Goal: Task Accomplishment & Management: Manage account settings

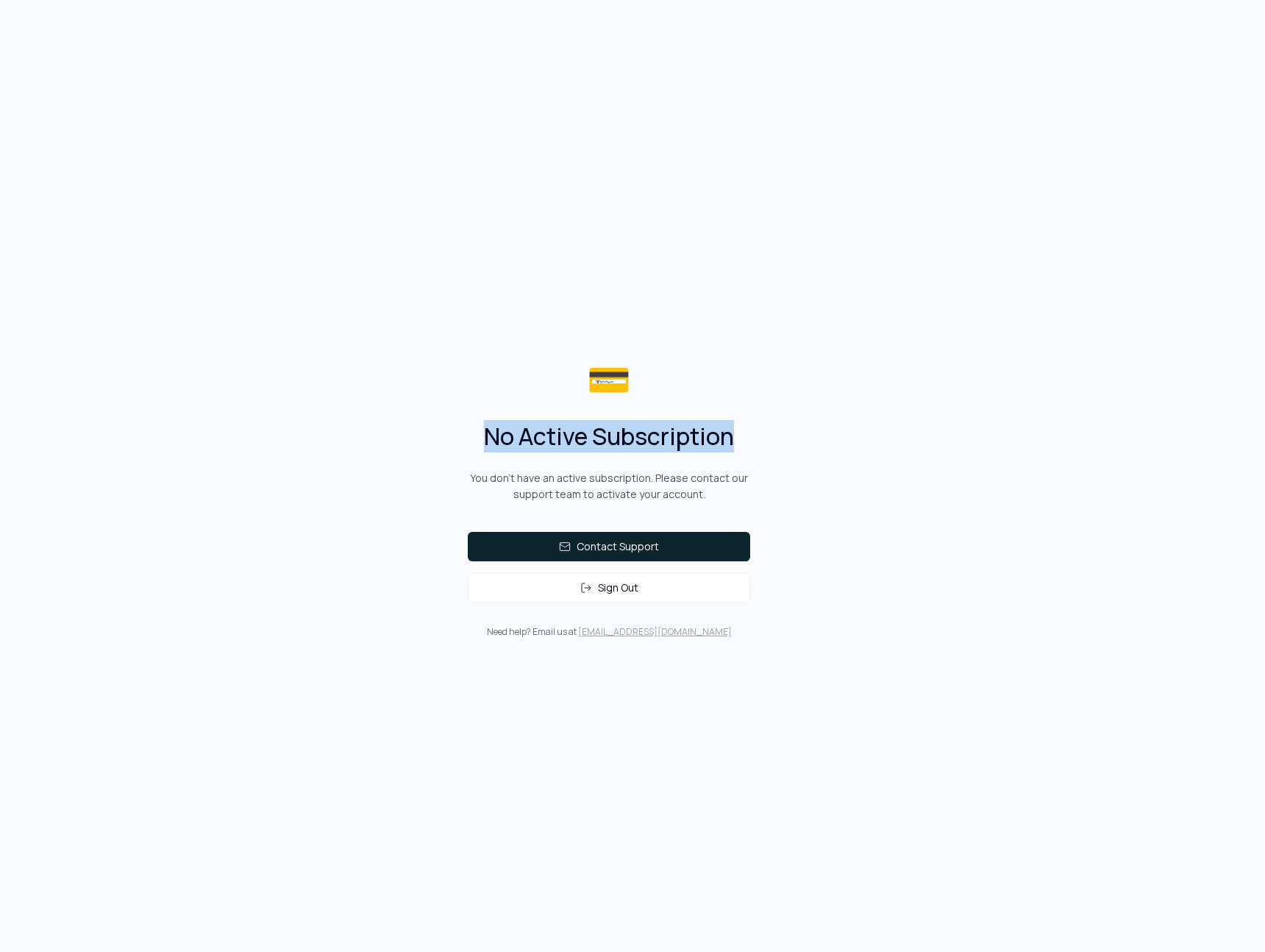
drag, startPoint x: 478, startPoint y: 435, endPoint x: 745, endPoint y: 456, distance: 267.8
click at [745, 456] on div "💳 No Active Subscription You don't have an active subscription. Please contact …" at bounding box center [609, 499] width 329 height 324
click at [623, 553] on button "Contact Support" at bounding box center [609, 546] width 282 height 30
click at [155, 115] on div "💳 No Active Subscription You don't have an active subscription. Please contact …" at bounding box center [632, 476] width 1265 height 952
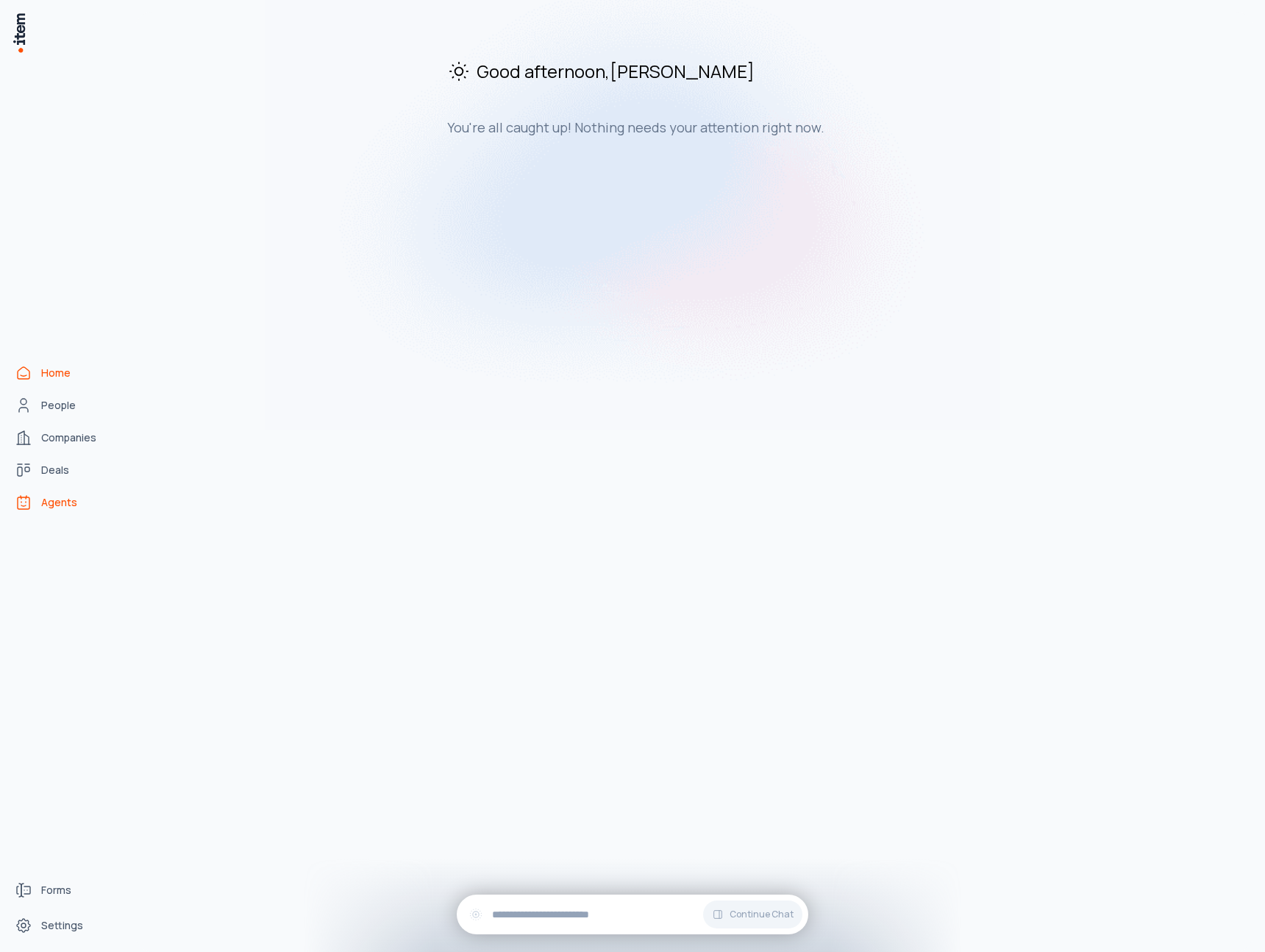
click at [67, 509] on span "Agents" at bounding box center [59, 502] width 36 height 14
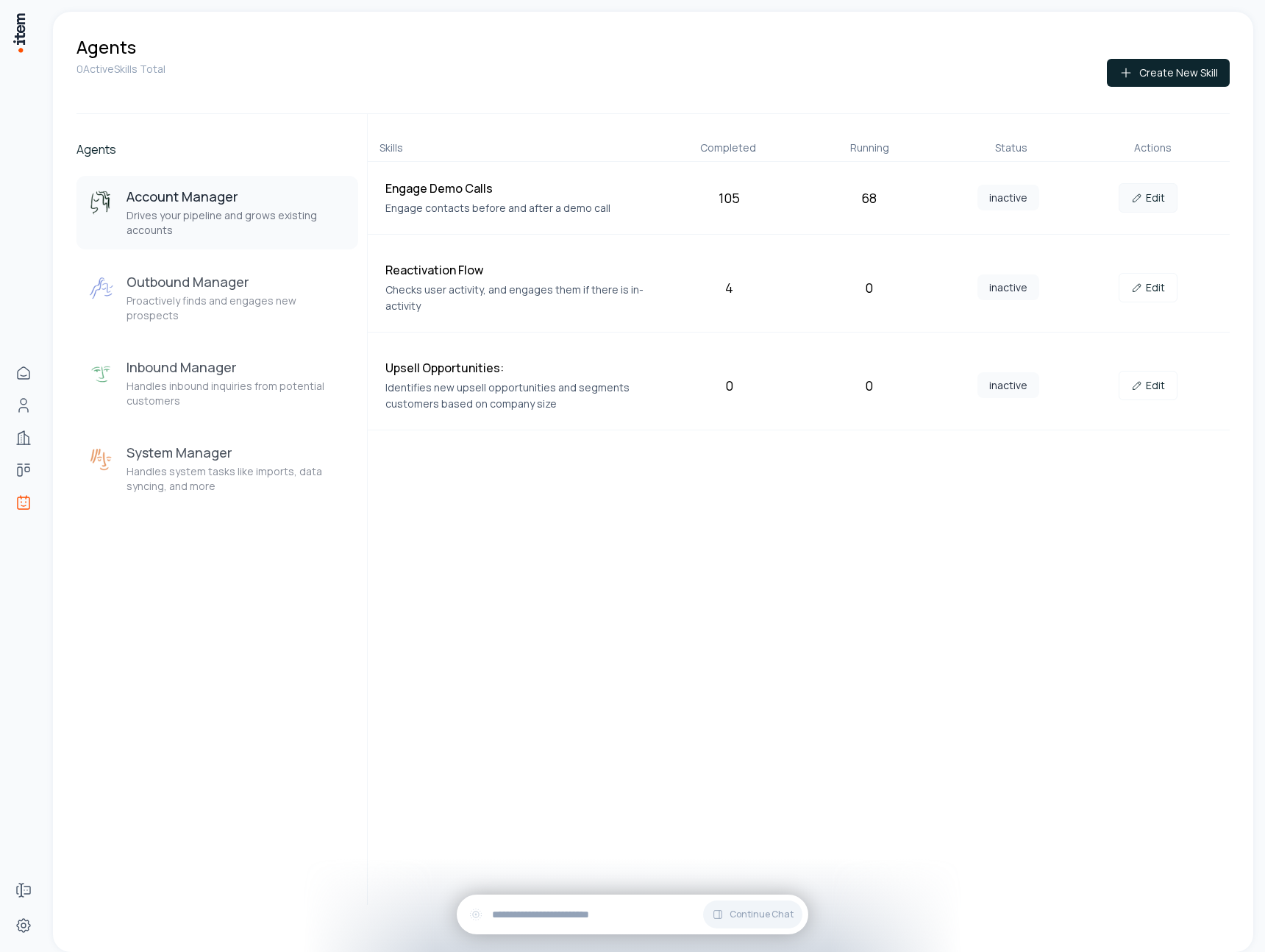
click at [1146, 194] on link "Edit" at bounding box center [1147, 198] width 59 height 30
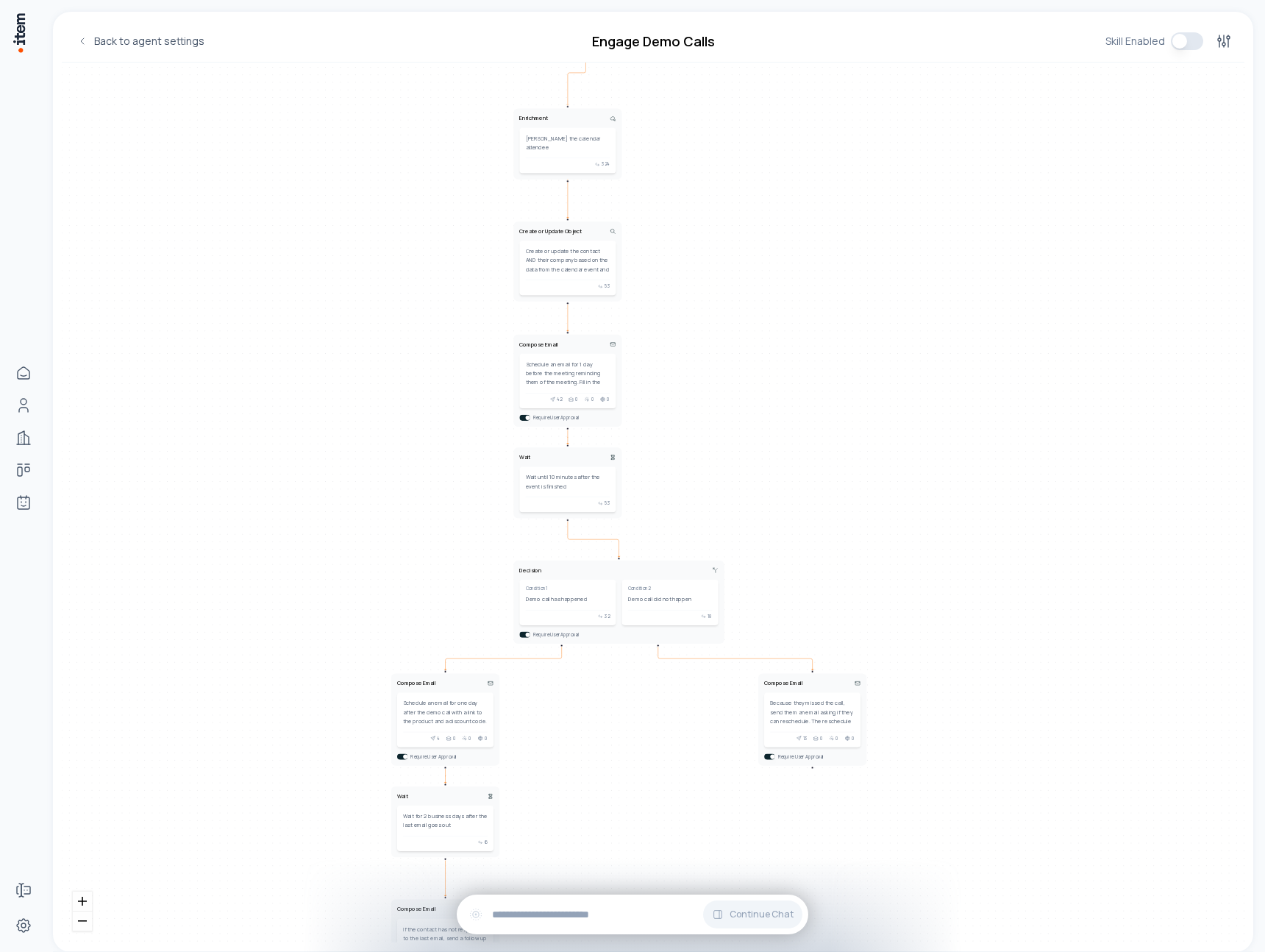
drag, startPoint x: 855, startPoint y: 741, endPoint x: 838, endPoint y: 370, distance: 371.4
click at [838, 371] on div "New Google Calendar Event This workflow is triggered when a new calendar event …" at bounding box center [653, 502] width 1183 height 880
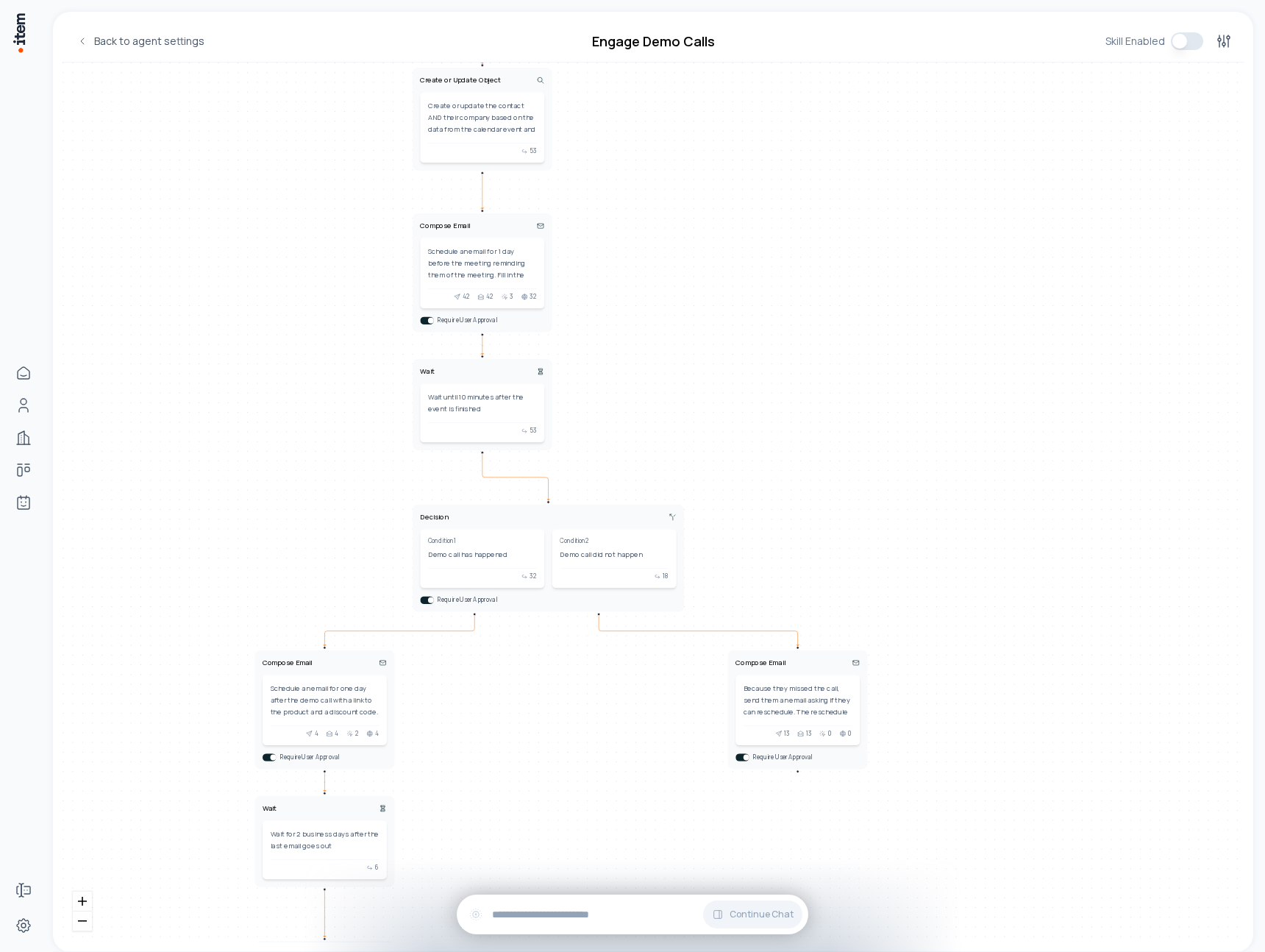
click at [851, 595] on div "New Google Calendar Event This workflow is triggered when a new calendar event …" at bounding box center [653, 502] width 1183 height 880
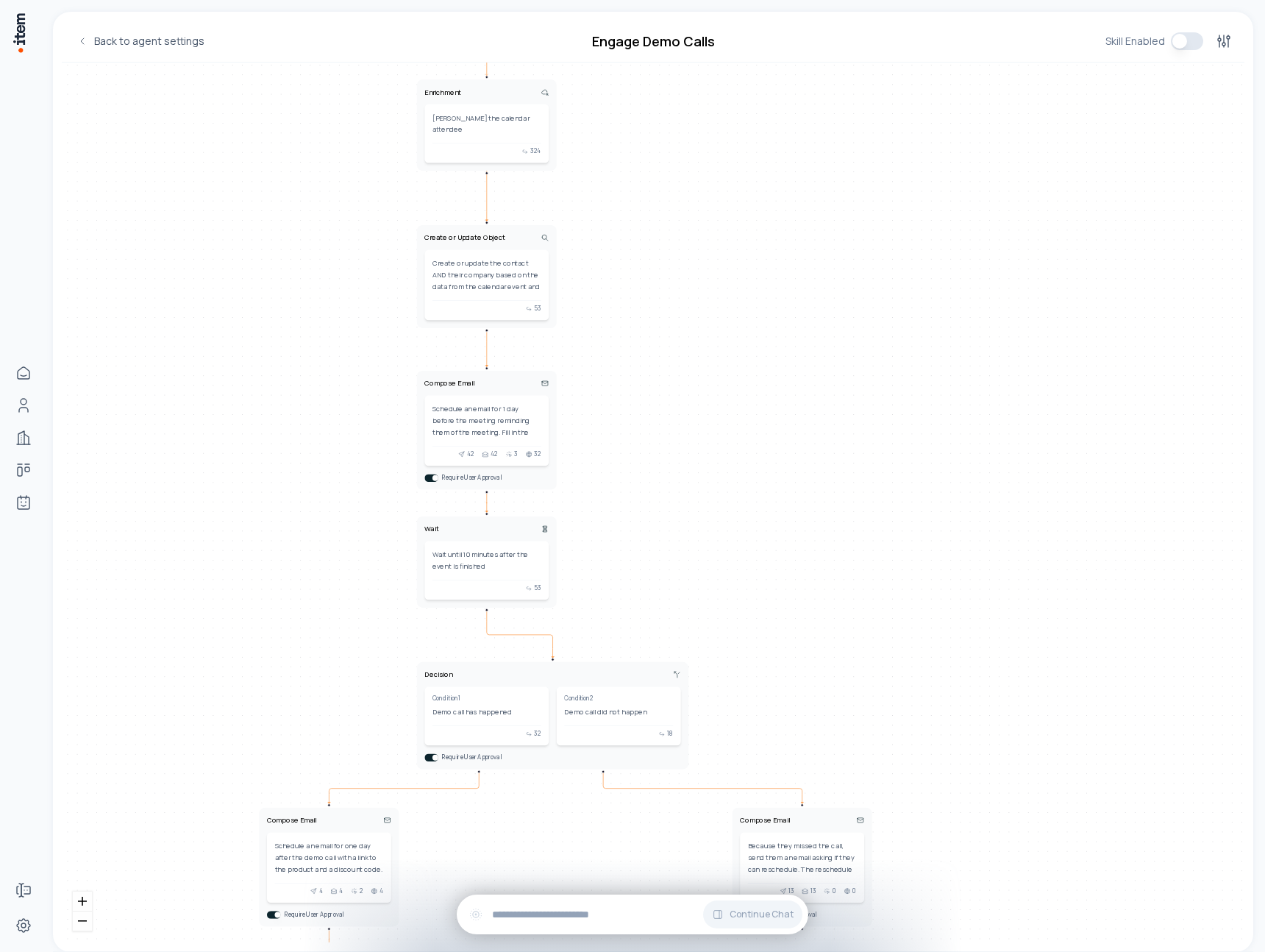
drag, startPoint x: 899, startPoint y: 362, endPoint x: 902, endPoint y: 518, distance: 156.0
click at [902, 518] on div "New Google Calendar Event This workflow is triggered when a new calendar event …" at bounding box center [653, 502] width 1183 height 880
click at [98, 46] on link "Back to agent settings" at bounding box center [140, 40] width 145 height 26
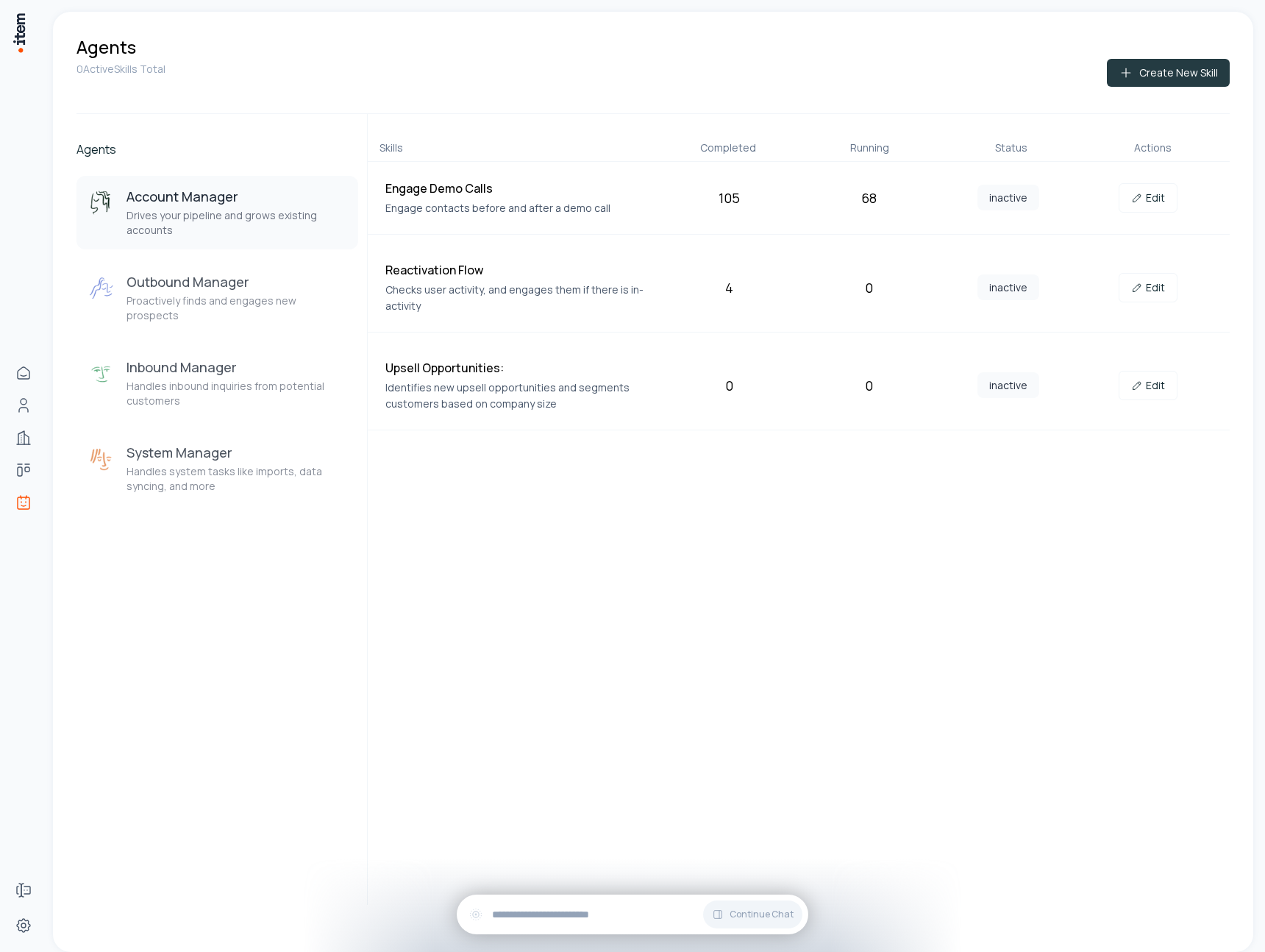
click at [1188, 66] on button "Create New Skill" at bounding box center [1169, 72] width 123 height 28
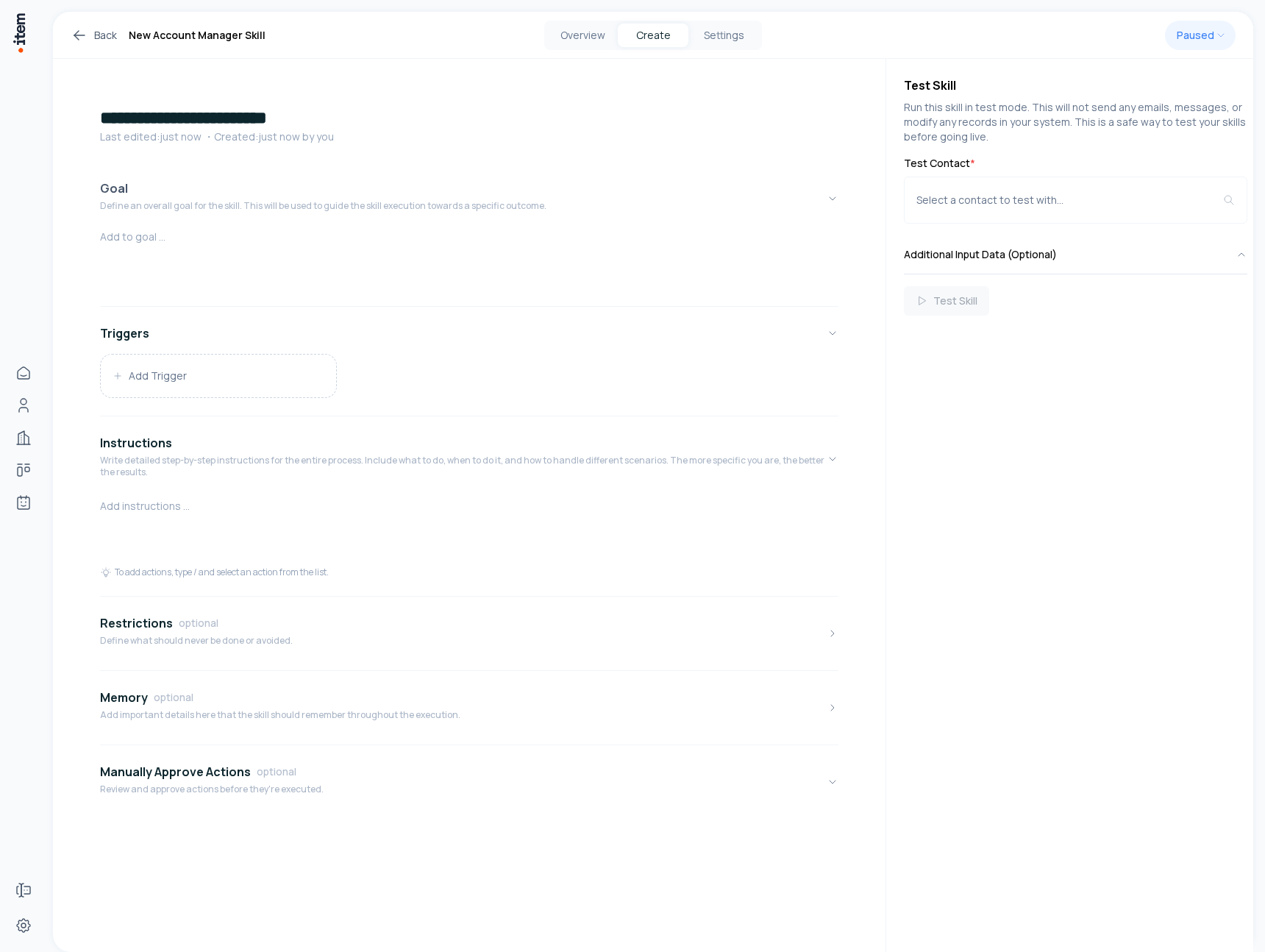
click at [124, 195] on h4 "Goal" at bounding box center [114, 188] width 28 height 17
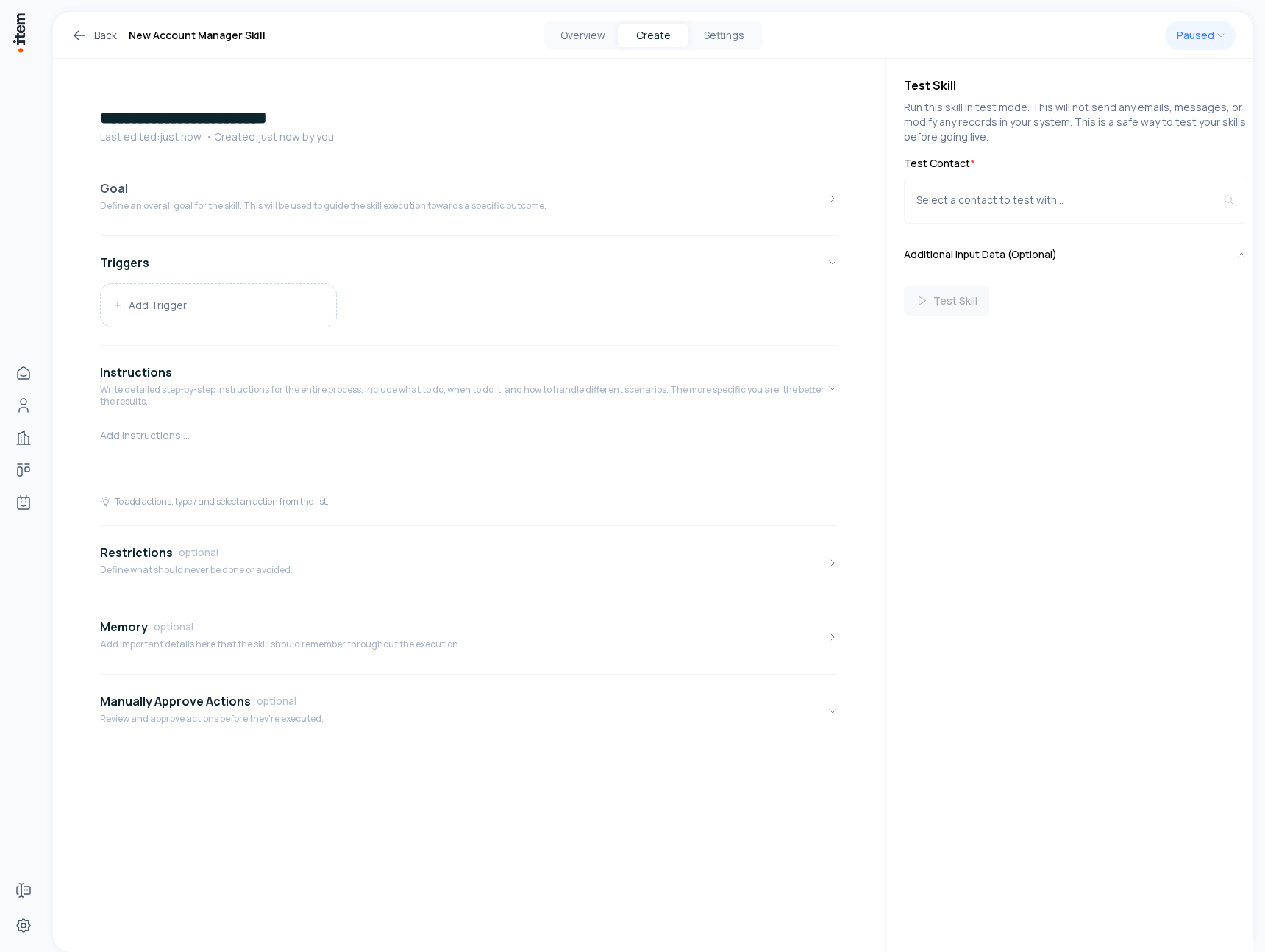
click at [123, 192] on h4 "Goal" at bounding box center [114, 188] width 28 height 17
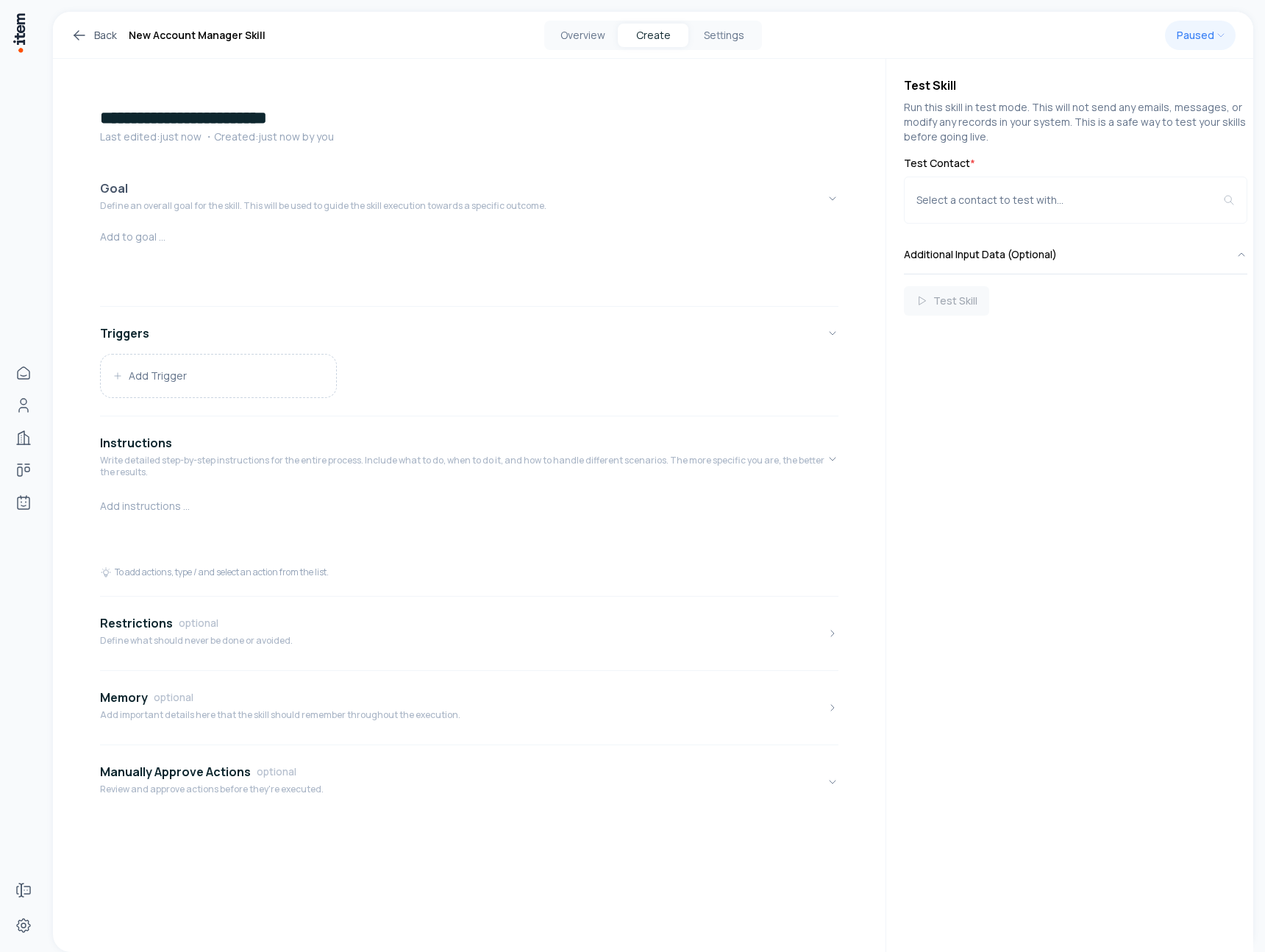
click at [223, 210] on p "Define an overall goal for the skill. This will be used to guide the skill exec…" at bounding box center [323, 206] width 446 height 12
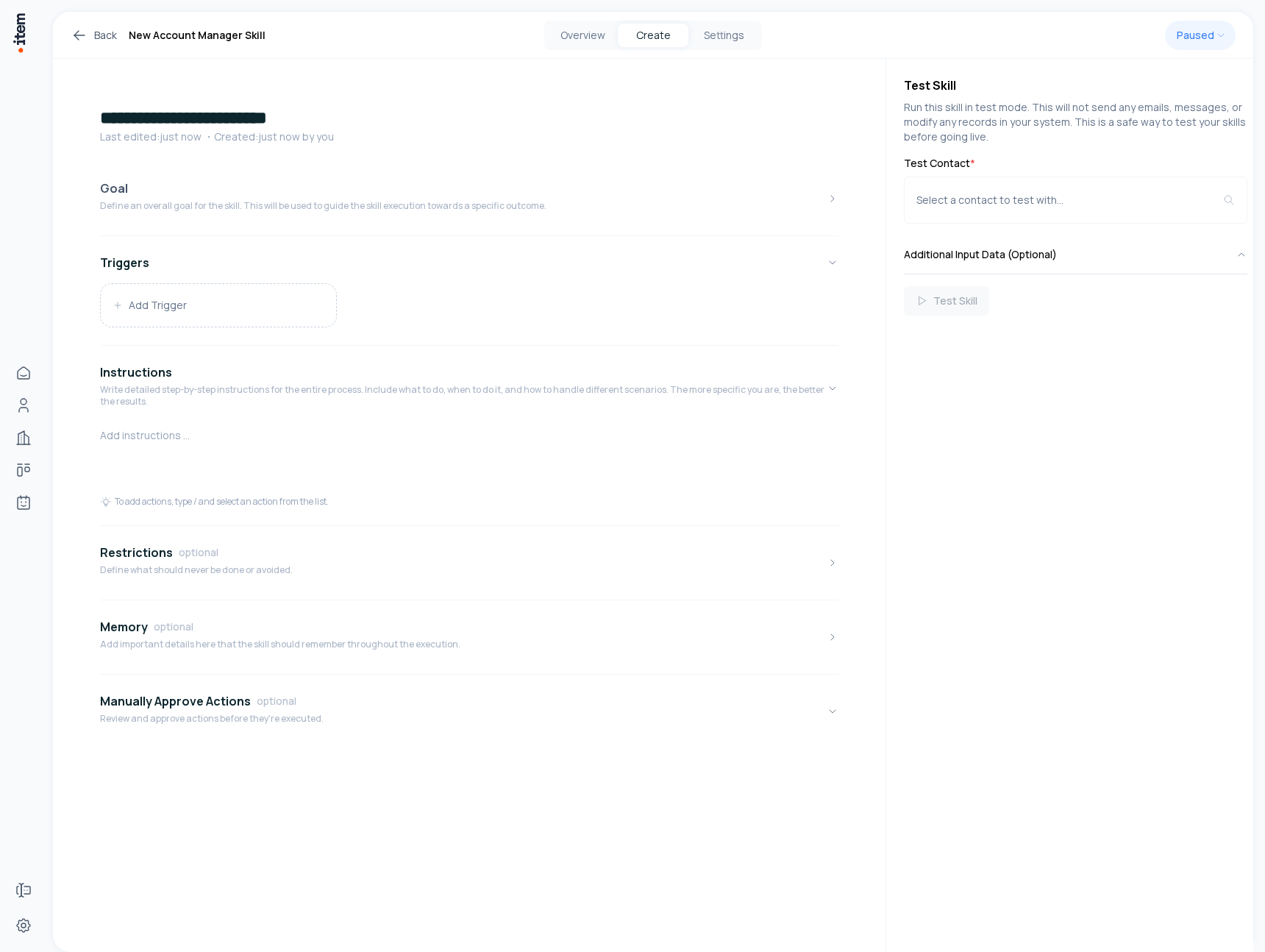
click at [223, 210] on p "Define an overall goal for the skill. This will be used to guide the skill exec…" at bounding box center [323, 206] width 446 height 12
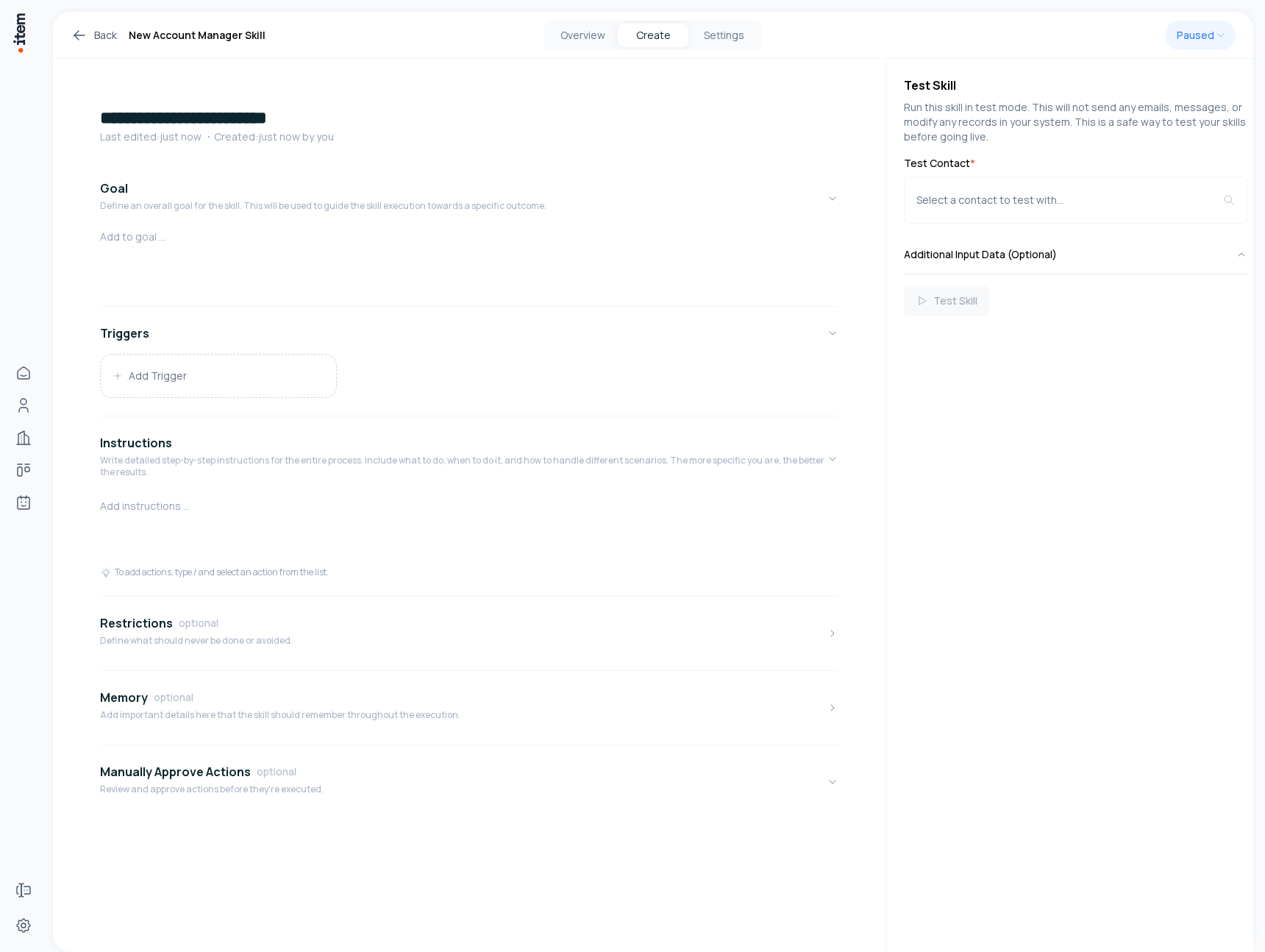
click at [143, 247] on div at bounding box center [469, 264] width 739 height 70
click at [279, 375] on button "Add Trigger" at bounding box center [219, 376] width 235 height 42
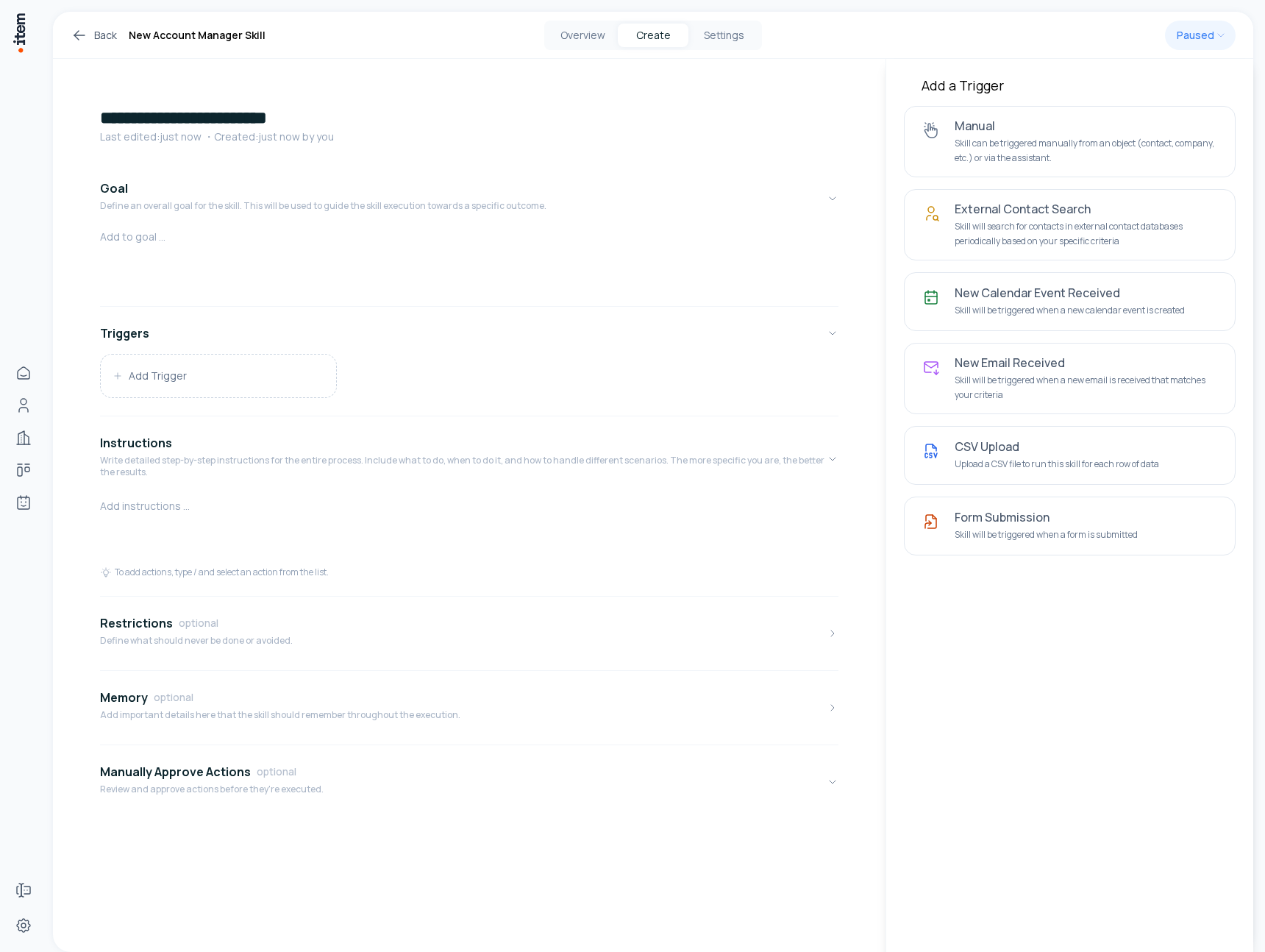
click at [780, 246] on div at bounding box center [469, 264] width 739 height 70
click at [835, 40] on div "Overview Create Settings" at bounding box center [652, 35] width 388 height 30
click at [601, 36] on button "Overview" at bounding box center [582, 35] width 70 height 23
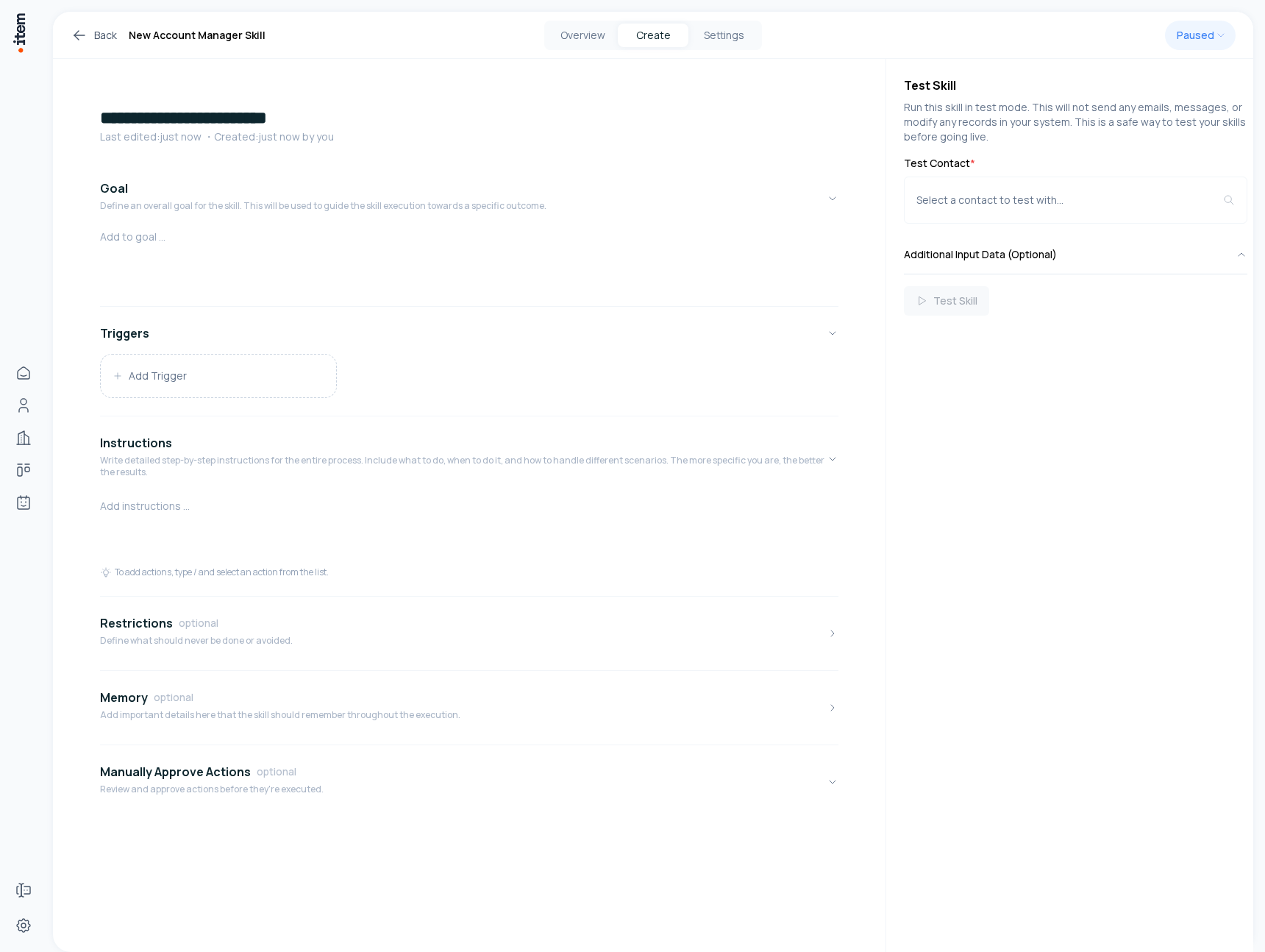
click at [659, 39] on button "Create" at bounding box center [652, 35] width 70 height 23
click at [593, 36] on button "Overview" at bounding box center [582, 35] width 70 height 23
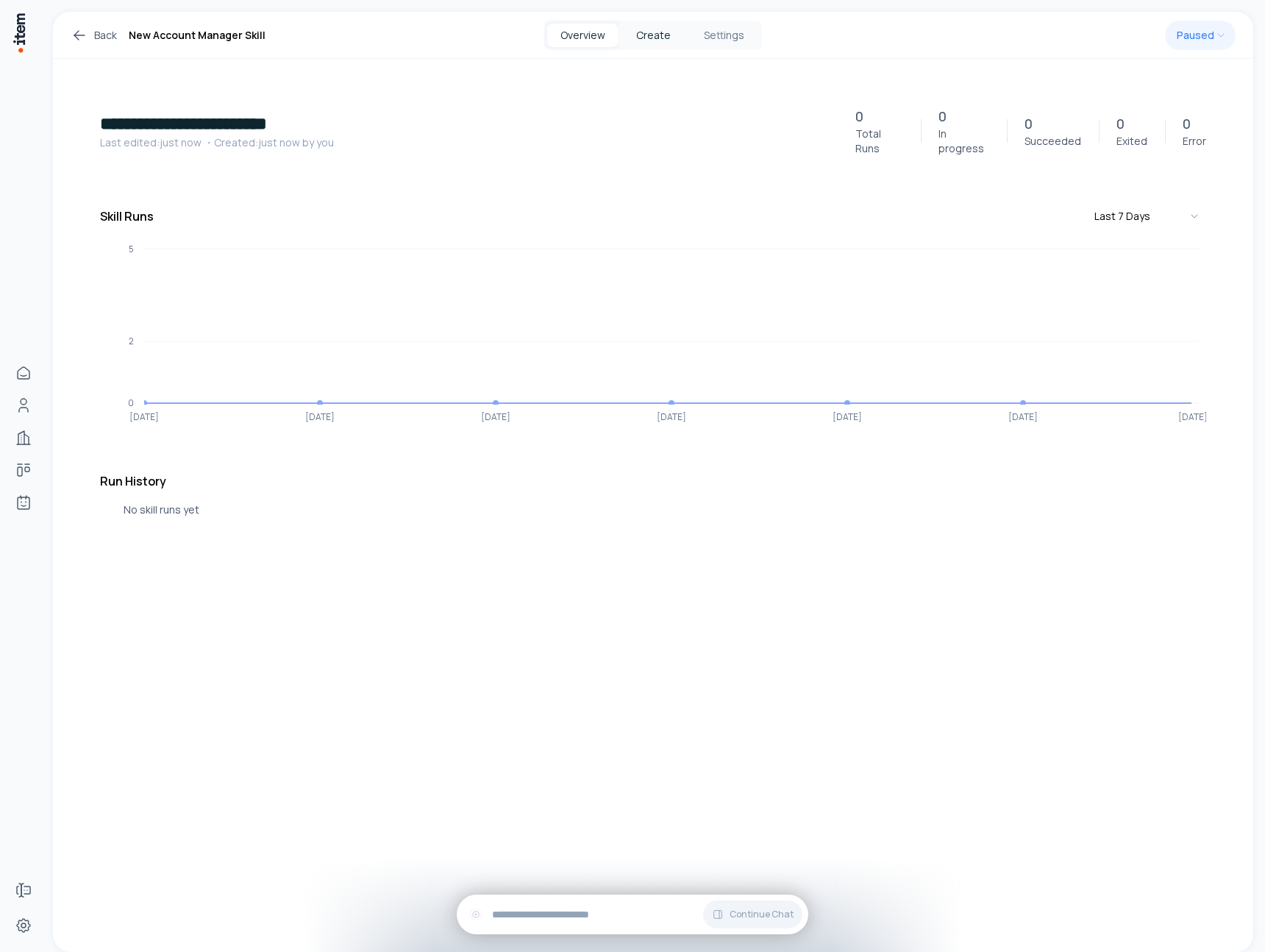
click at [656, 40] on button "Create" at bounding box center [652, 35] width 70 height 23
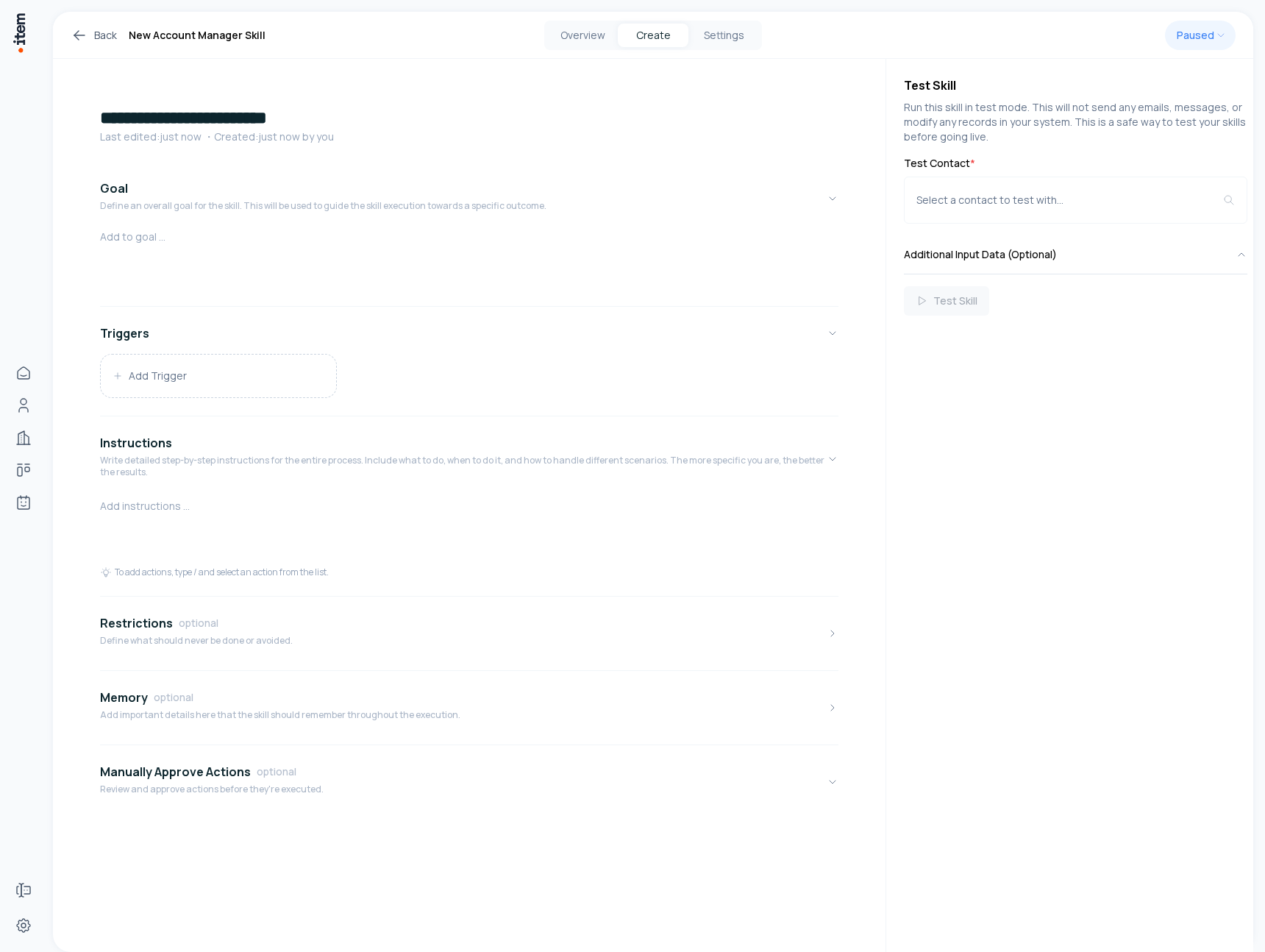
click at [86, 40] on icon at bounding box center [79, 35] width 17 height 17
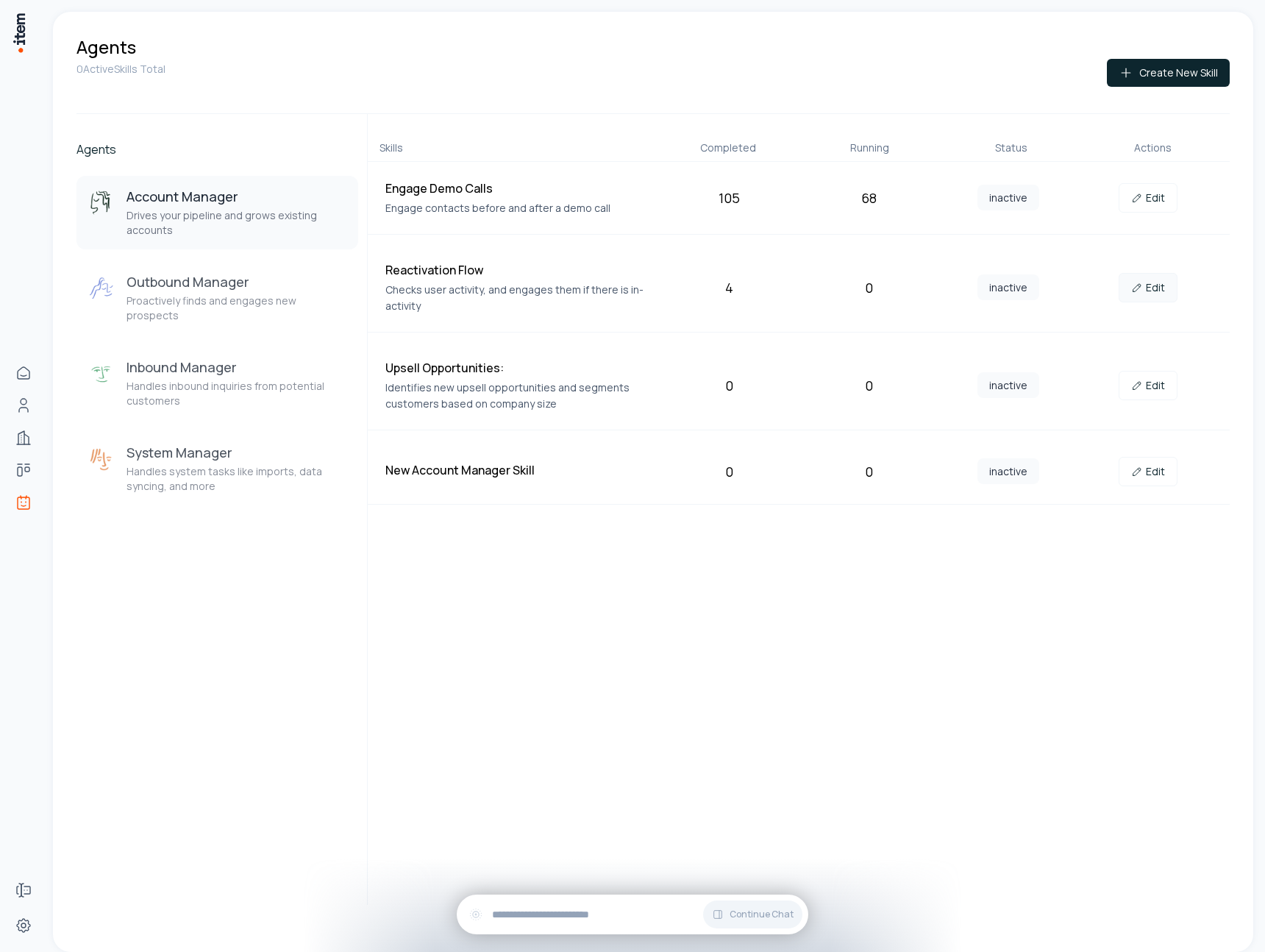
click at [1157, 284] on link "Edit" at bounding box center [1147, 287] width 59 height 30
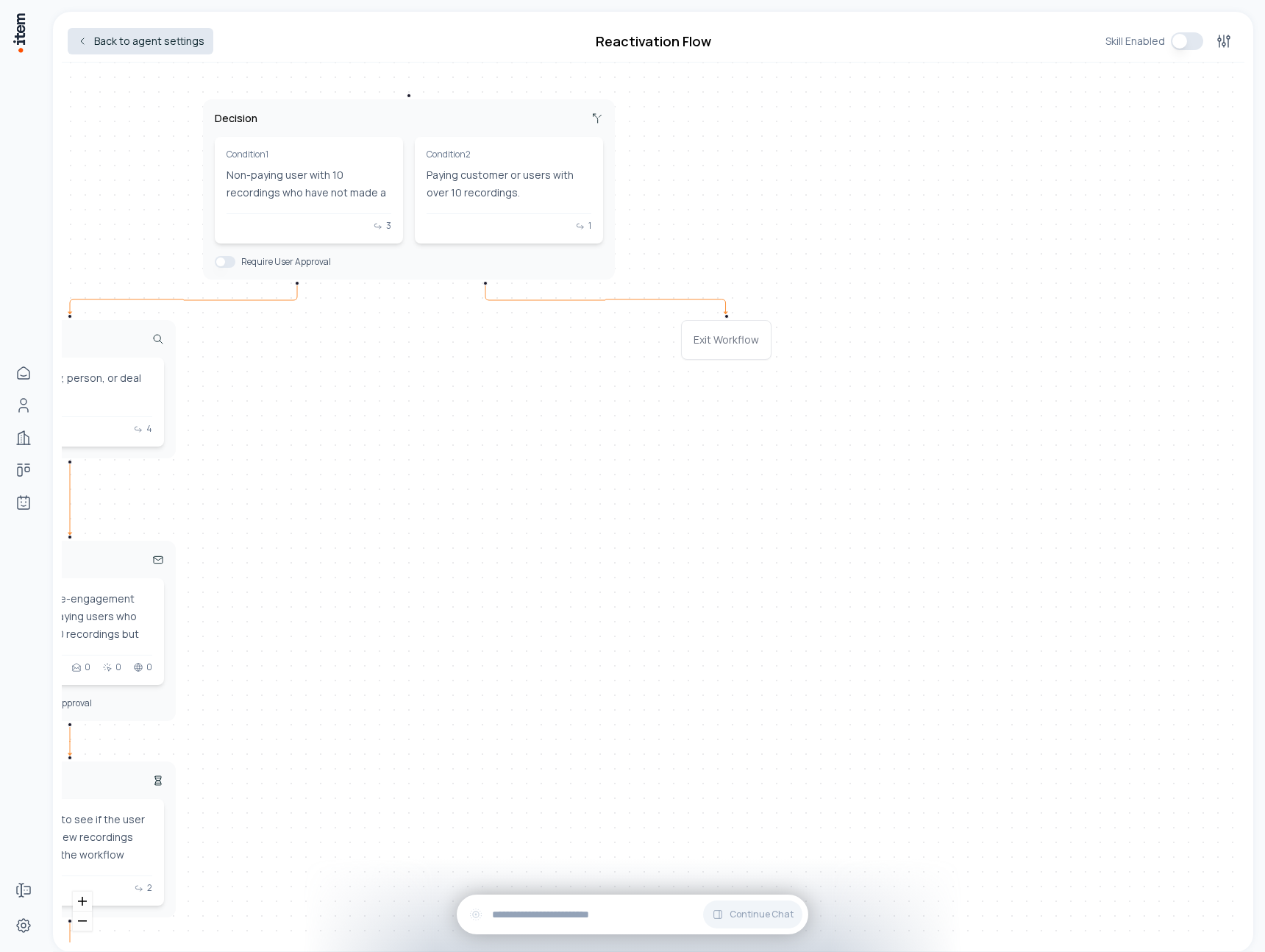
click at [170, 44] on link "Back to agent settings" at bounding box center [140, 40] width 145 height 26
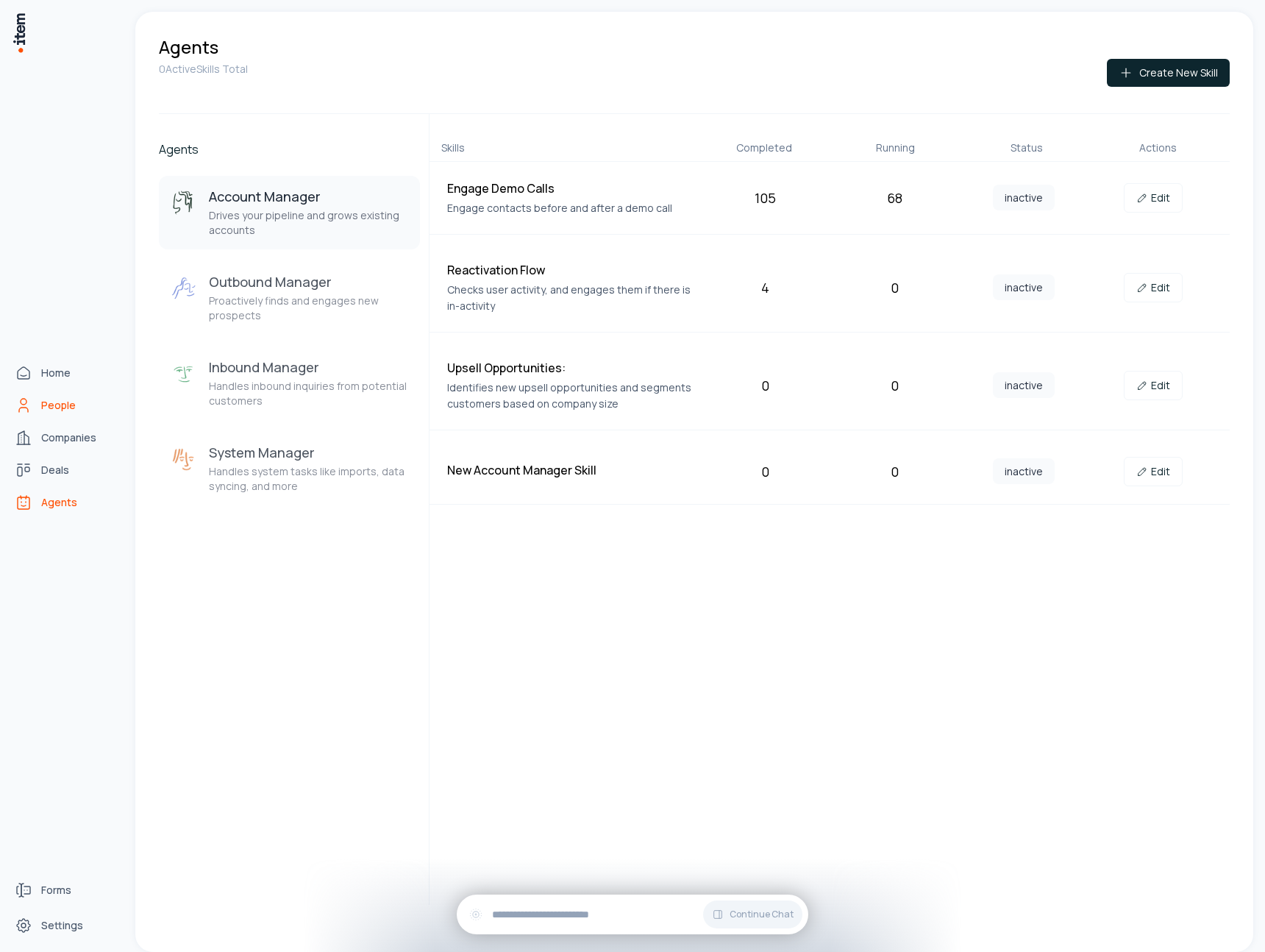
click at [37, 410] on link "People" at bounding box center [65, 405] width 112 height 30
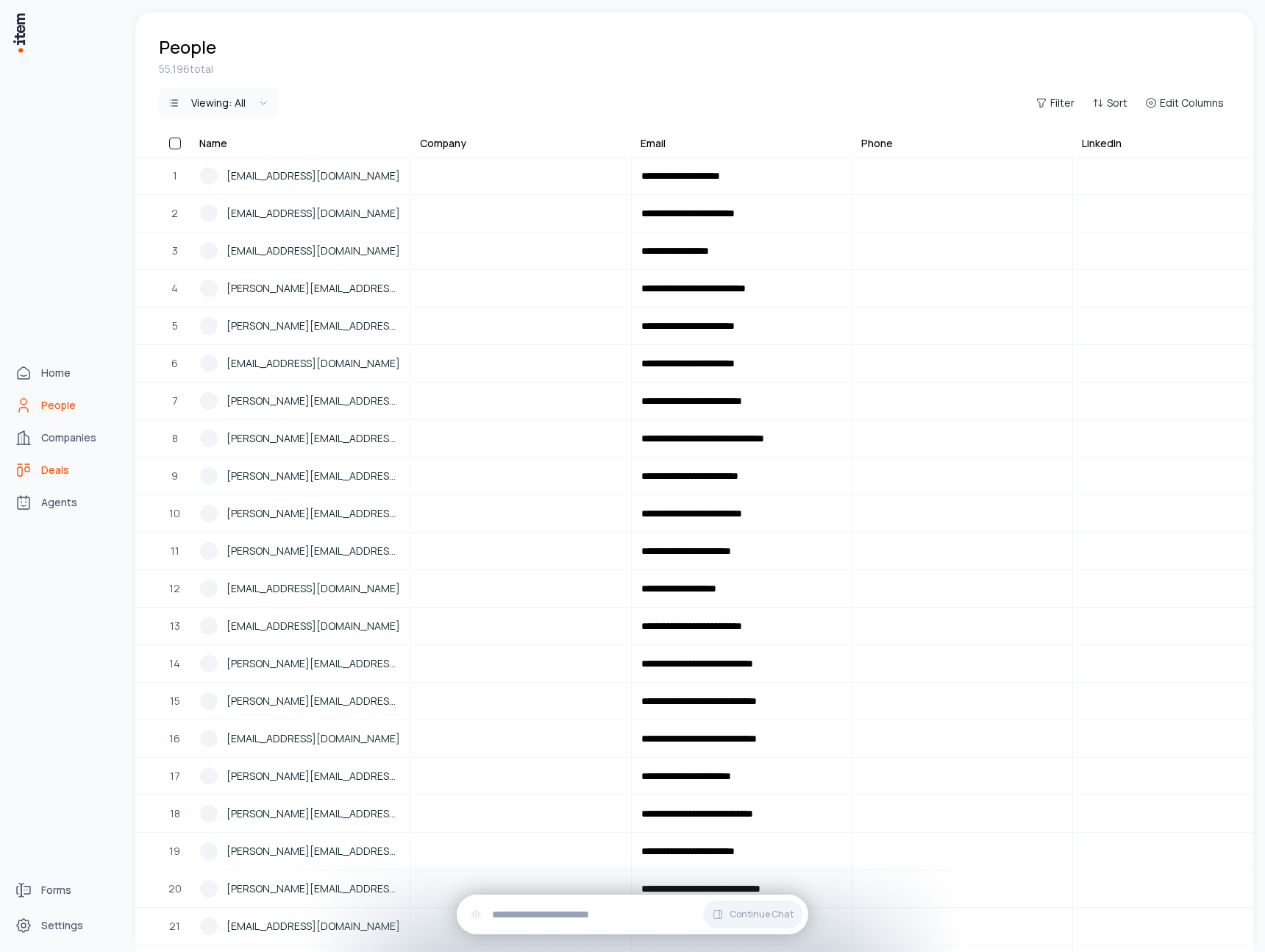
click at [65, 475] on span "Deals" at bounding box center [55, 469] width 28 height 14
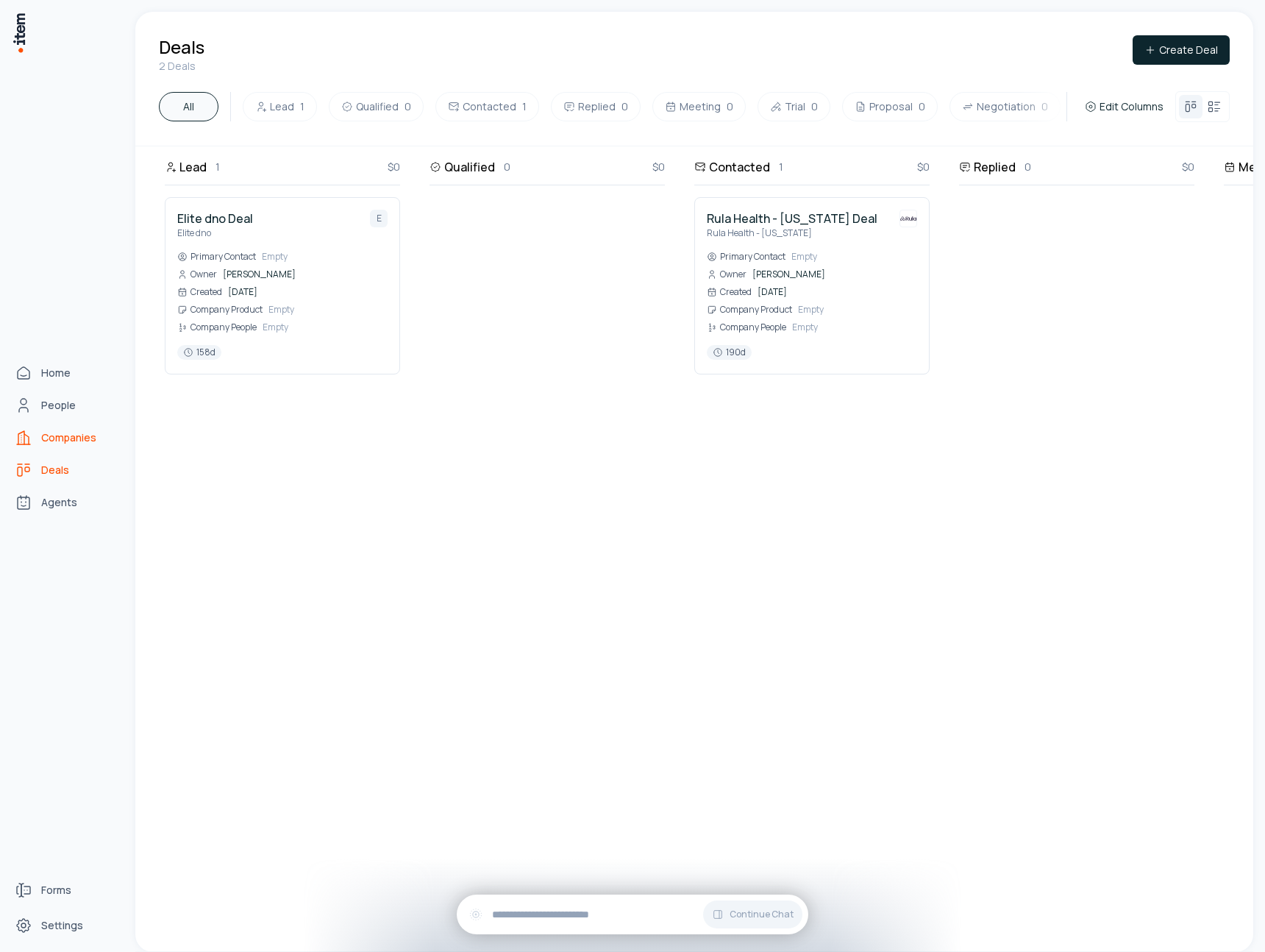
click at [66, 435] on span "Companies" at bounding box center [68, 437] width 55 height 14
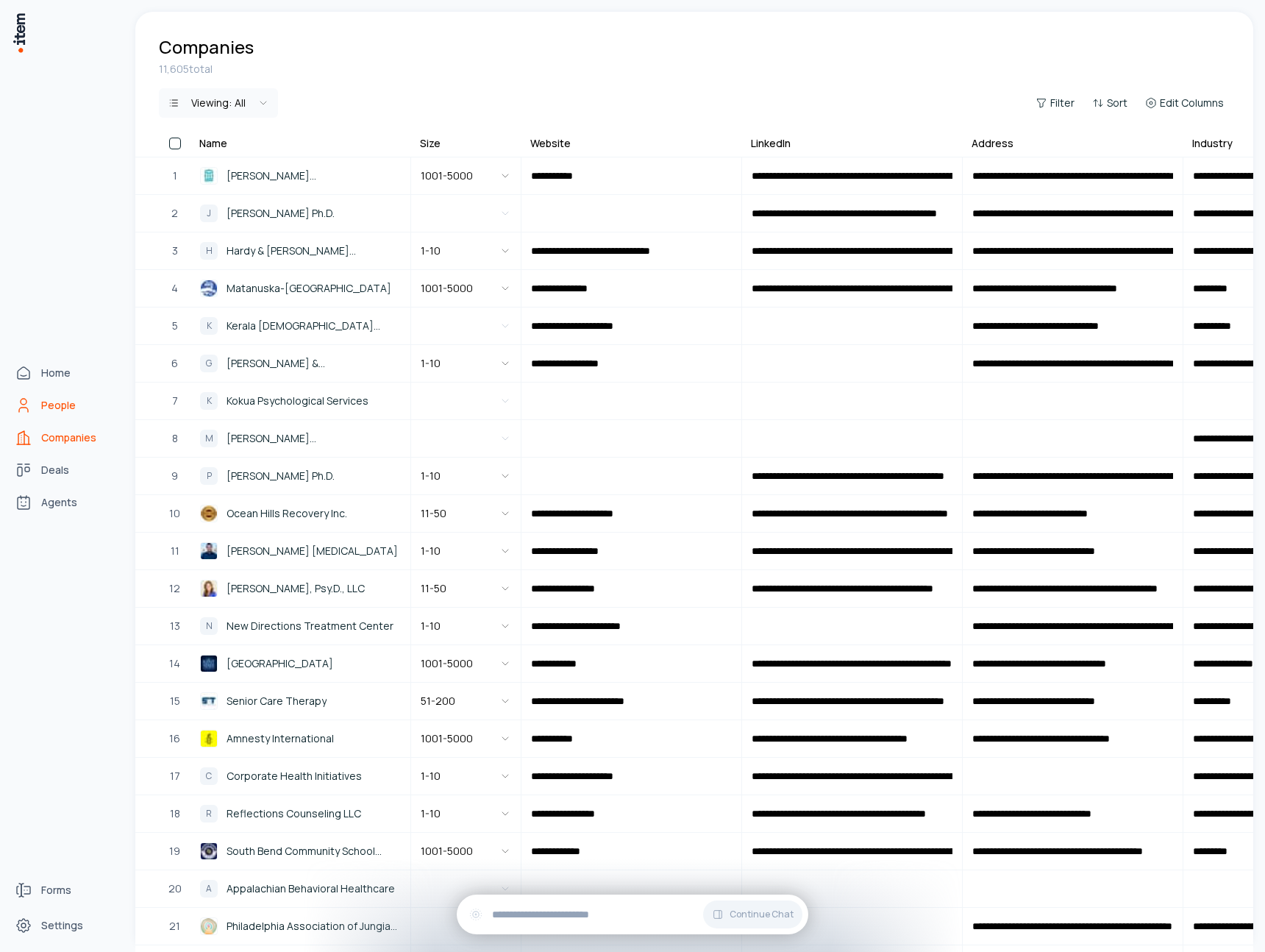
click at [63, 417] on link "People" at bounding box center [65, 405] width 112 height 30
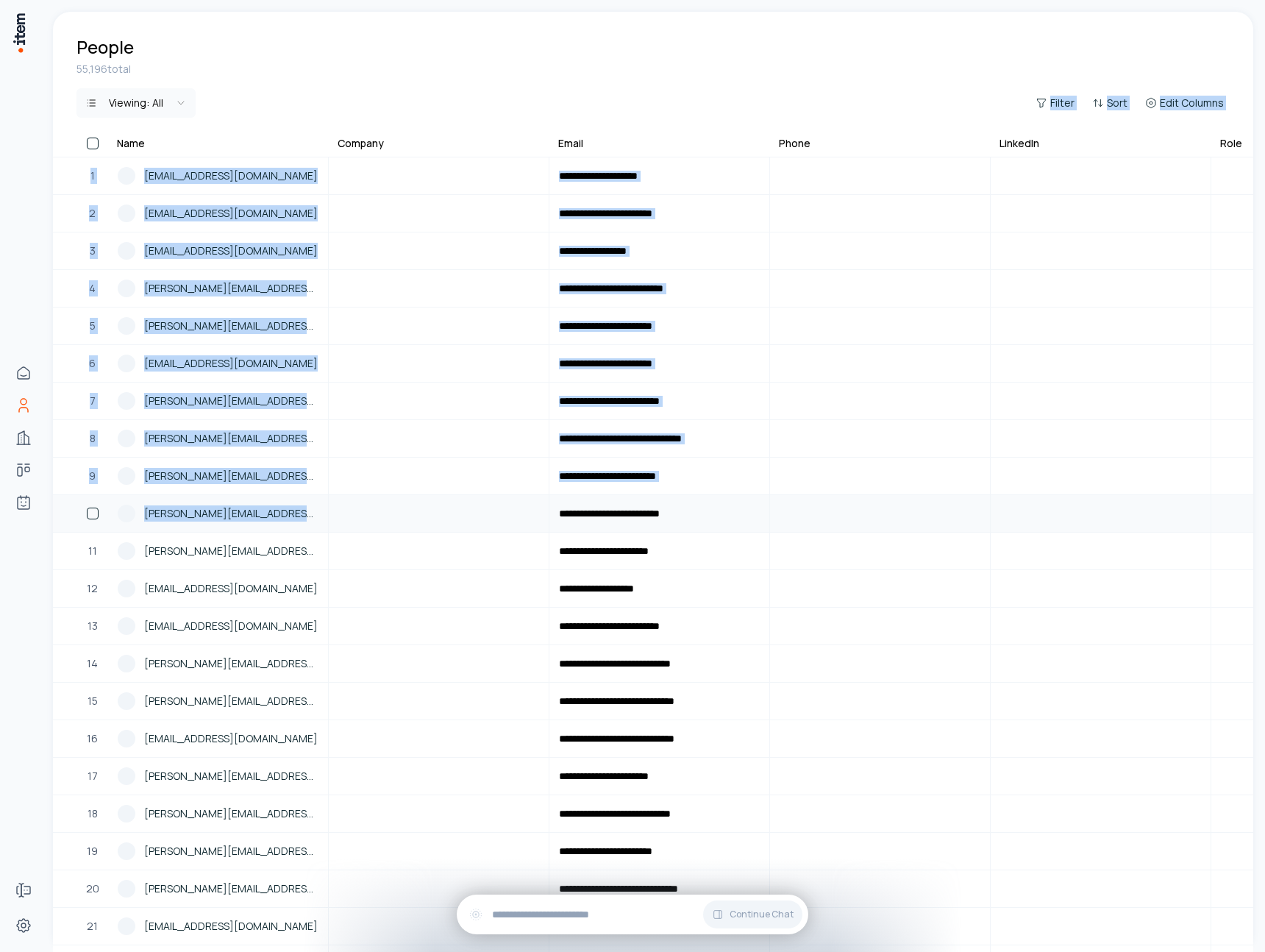
drag, startPoint x: 274, startPoint y: 134, endPoint x: 455, endPoint y: 502, distance: 410.1
click at [455, 502] on div "**********" at bounding box center [653, 507] width 1200 height 890
click at [529, 93] on div "Viewing: All Filter Sort Edit Columns" at bounding box center [652, 103] width 1153 height 30
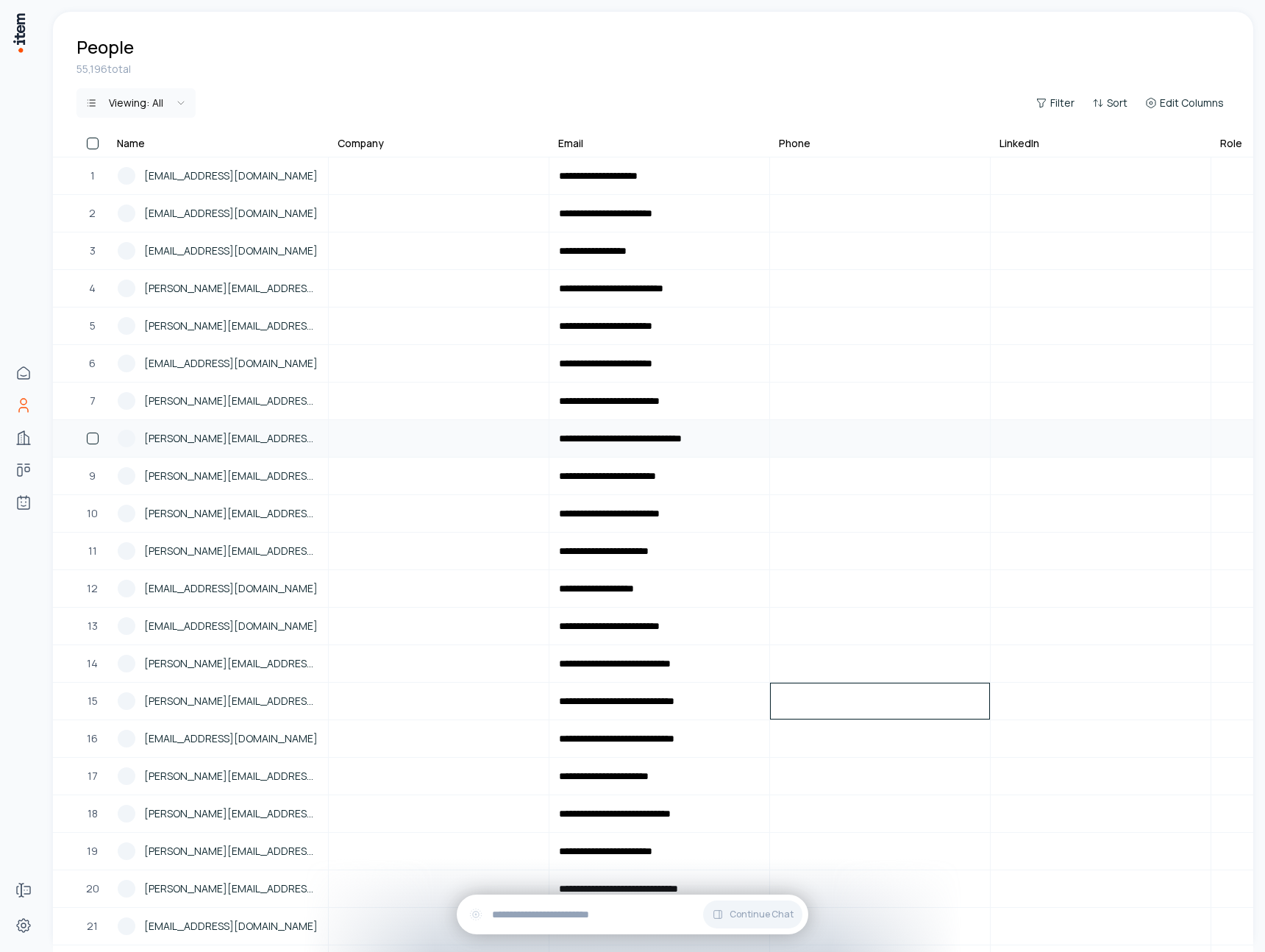
drag, startPoint x: 772, startPoint y: 691, endPoint x: 743, endPoint y: 426, distance: 266.6
drag, startPoint x: 692, startPoint y: 144, endPoint x: 648, endPoint y: 473, distance: 331.9
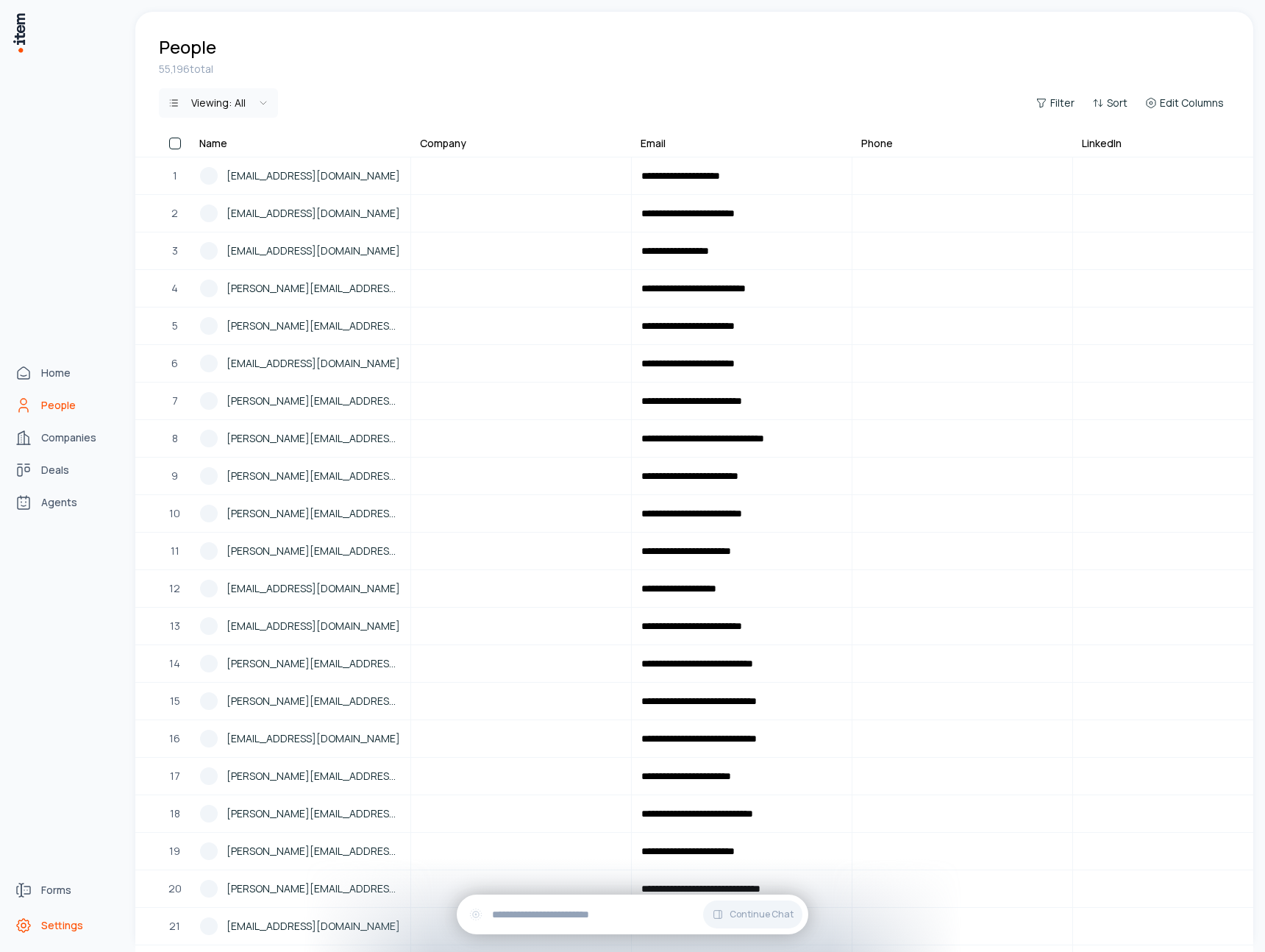
click at [55, 925] on span "Settings" at bounding box center [63, 925] width 42 height 14
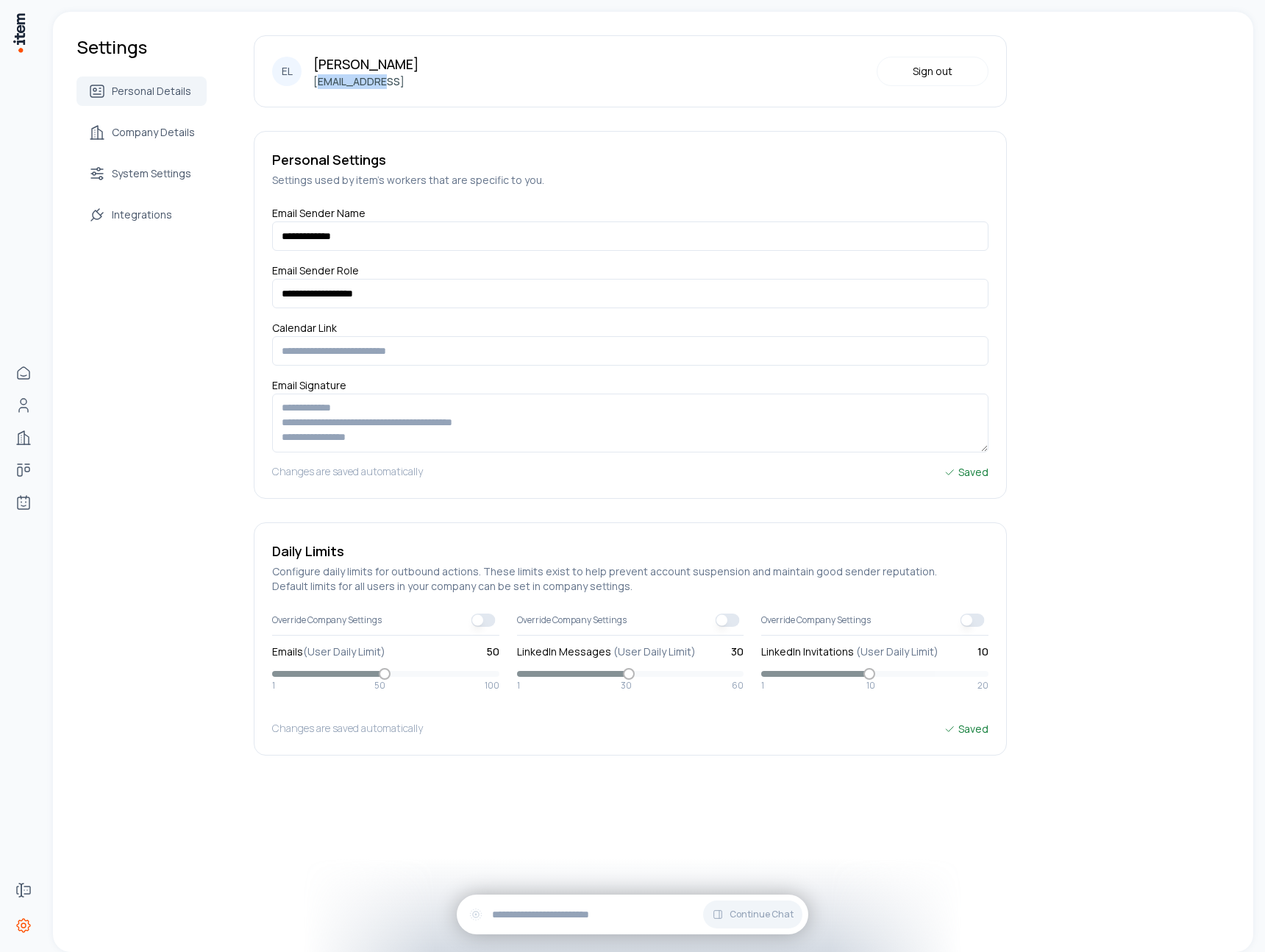
drag, startPoint x: 318, startPoint y: 81, endPoint x: 427, endPoint y: 85, distance: 109.1
click at [427, 85] on div "EL Efren Lamolda eal@mdhub.ai Sign out" at bounding box center [630, 71] width 753 height 72
click at [391, 676] on span at bounding box center [384, 674] width 13 height 13
click at [425, 676] on span at bounding box center [386, 674] width 227 height 6
click at [461, 674] on span at bounding box center [386, 674] width 227 height 6
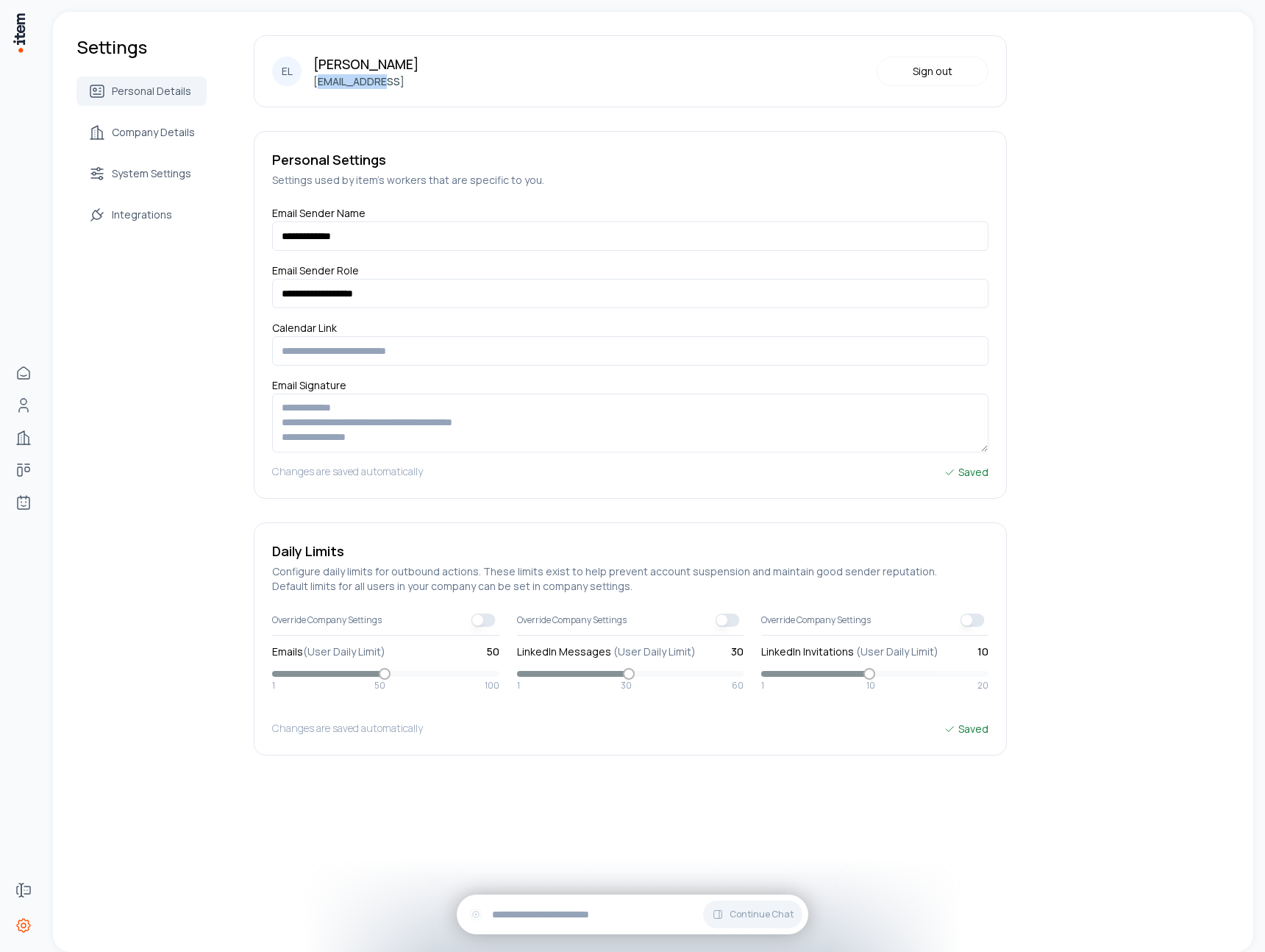
click at [703, 674] on span at bounding box center [631, 674] width 227 height 6
click at [741, 674] on span at bounding box center [631, 674] width 227 height 6
click at [636, 678] on span at bounding box center [629, 674] width 13 height 13
click at [483, 621] on button "button" at bounding box center [483, 621] width 24 height 13
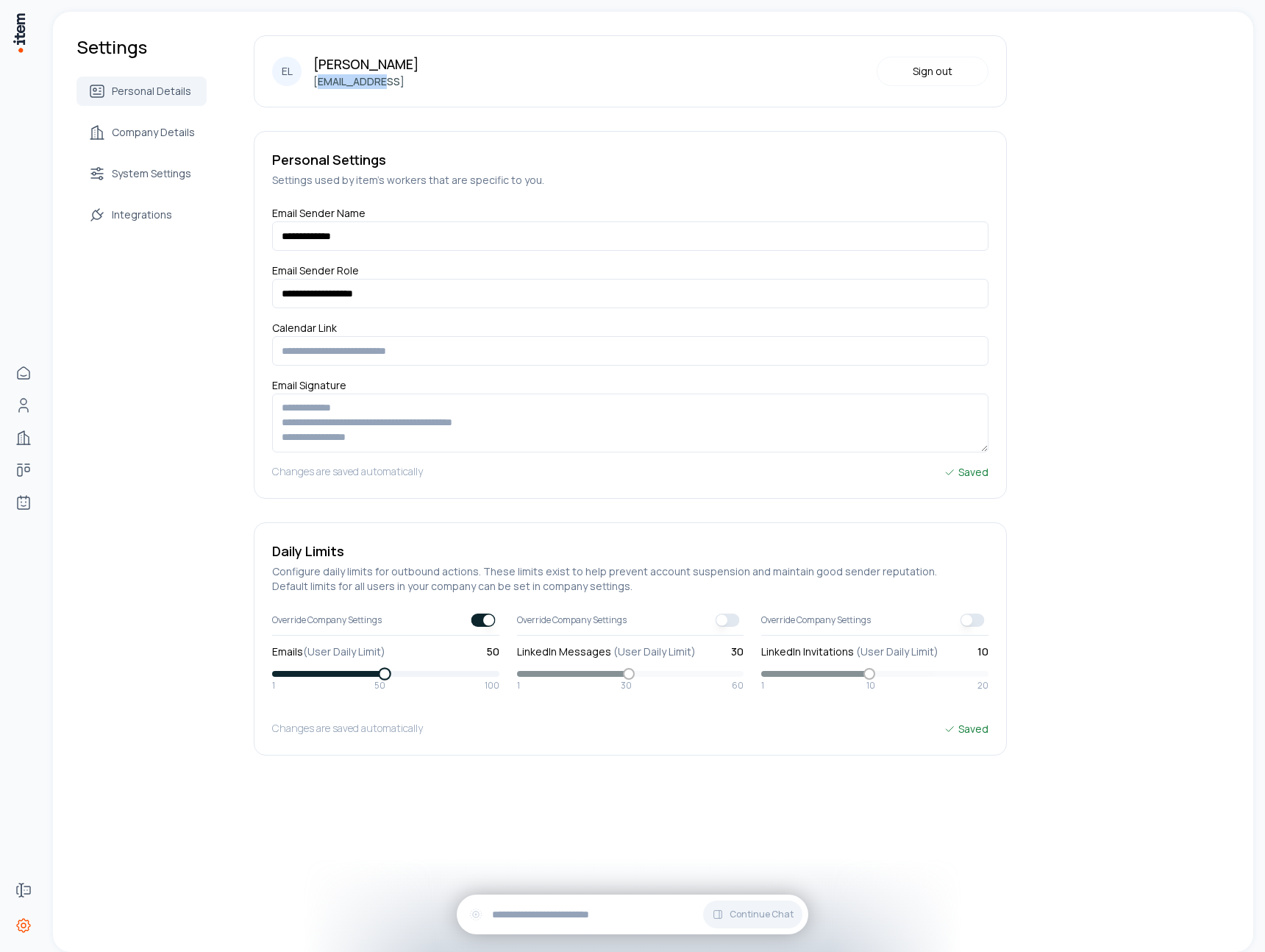
click at [382, 675] on span at bounding box center [384, 674] width 13 height 13
click at [481, 621] on button "button" at bounding box center [483, 621] width 24 height 13
click at [730, 622] on button "button" at bounding box center [727, 621] width 24 height 13
click at [627, 687] on div "1 30 60" at bounding box center [631, 680] width 227 height 20
click at [731, 621] on button "button" at bounding box center [727, 621] width 24 height 13
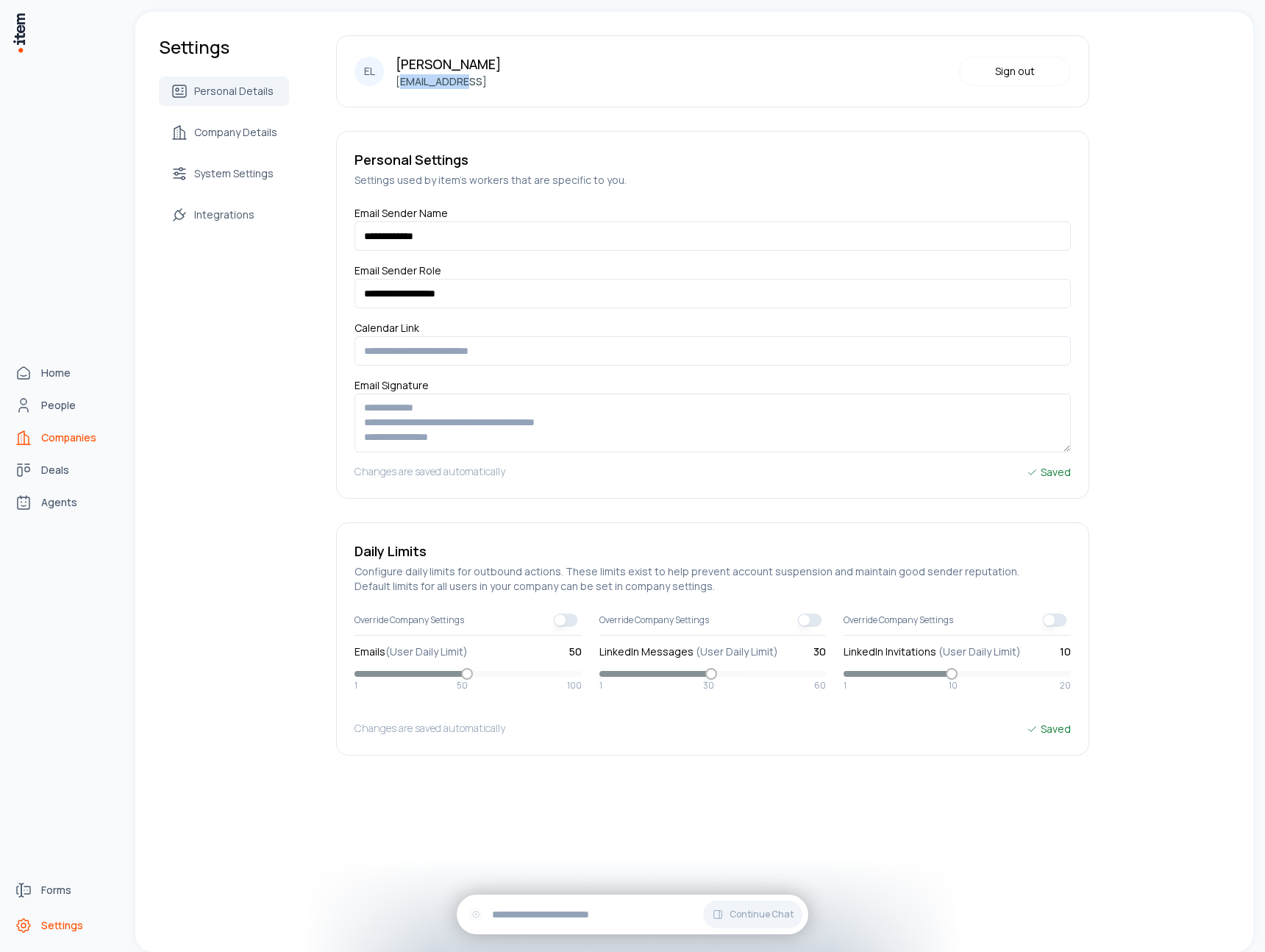
click at [76, 444] on span "Companies" at bounding box center [68, 437] width 55 height 14
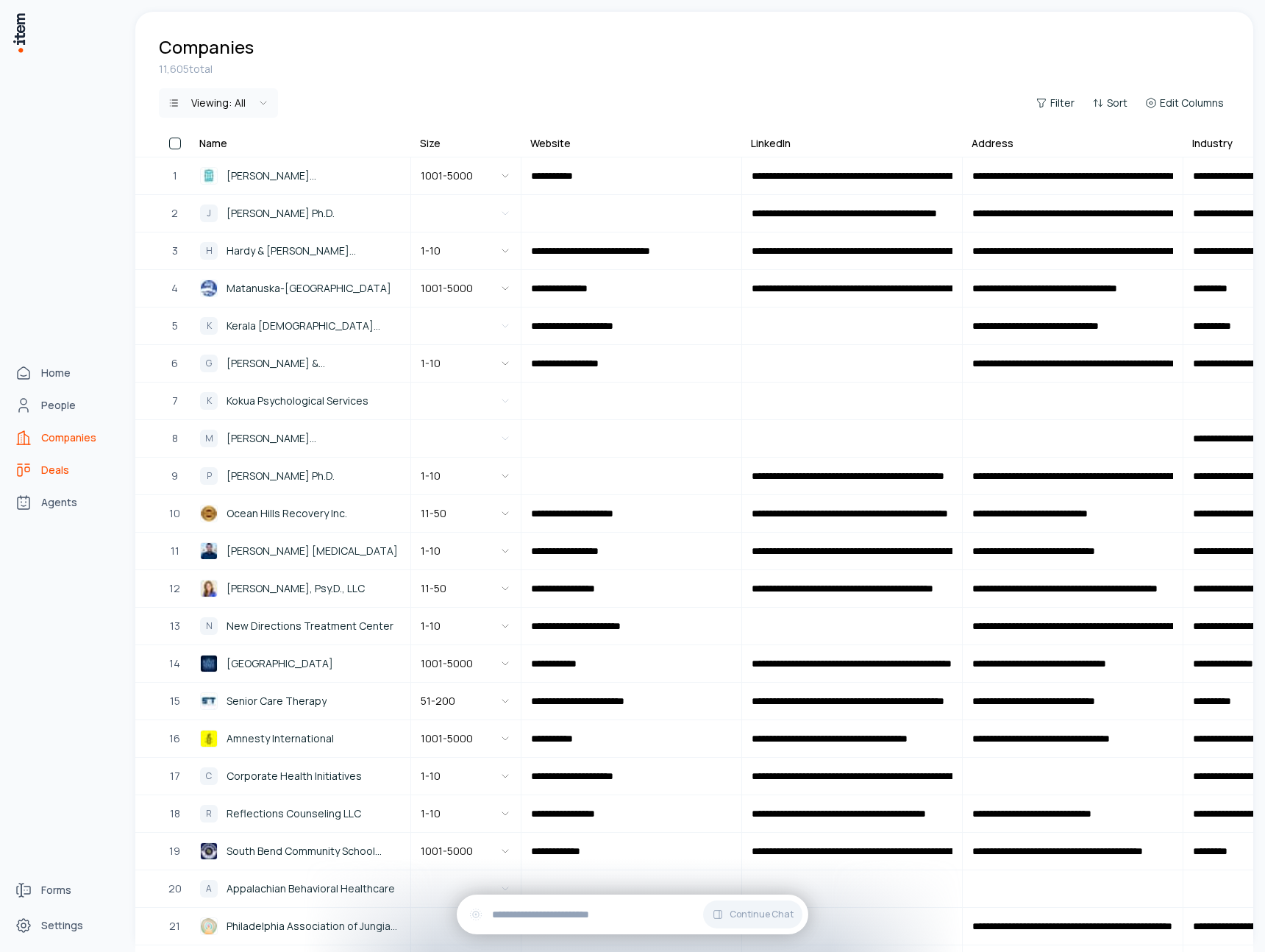
click at [64, 474] on span "Deals" at bounding box center [55, 469] width 28 height 14
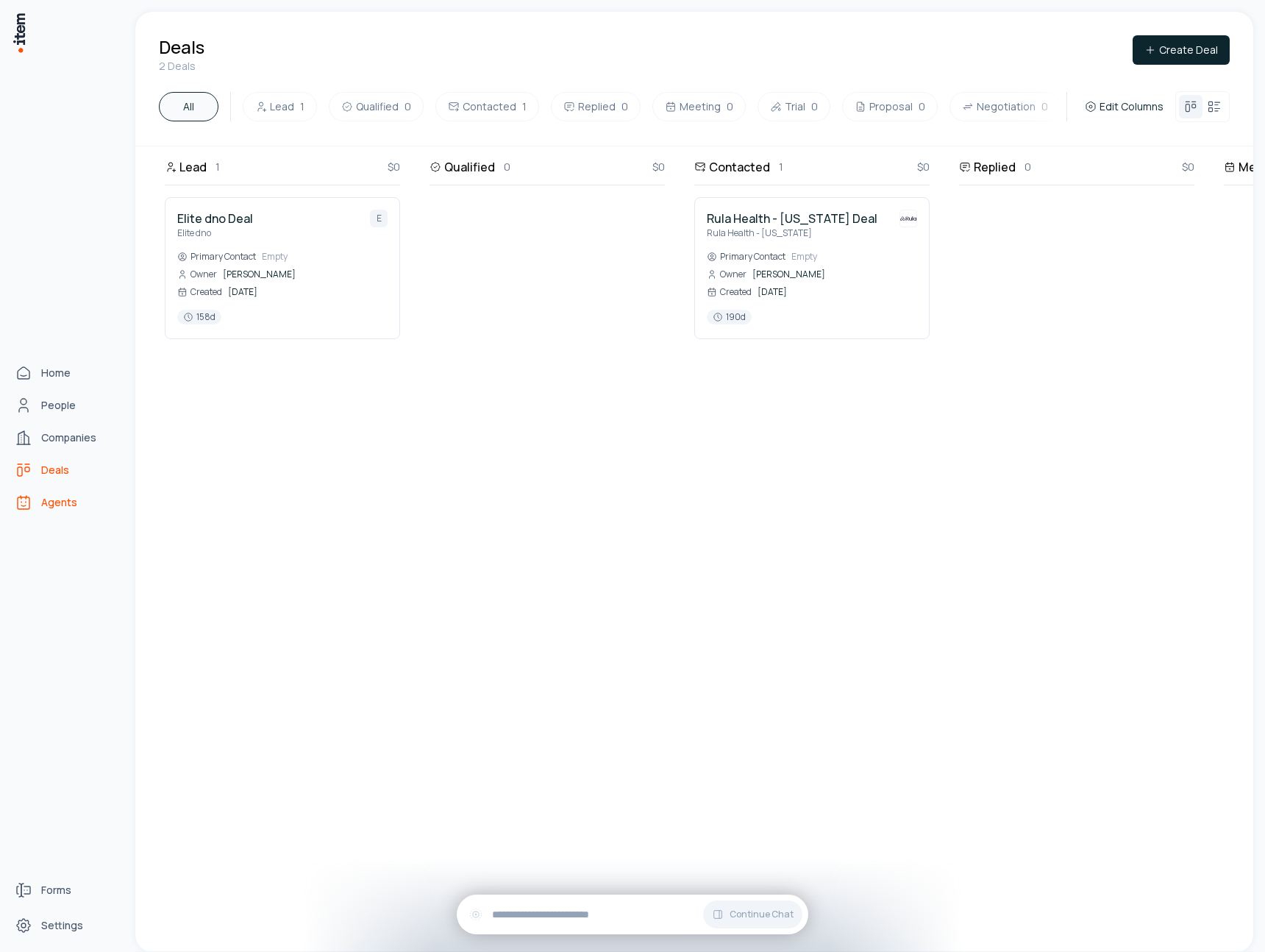
click at [51, 499] on span "Agents" at bounding box center [59, 502] width 36 height 14
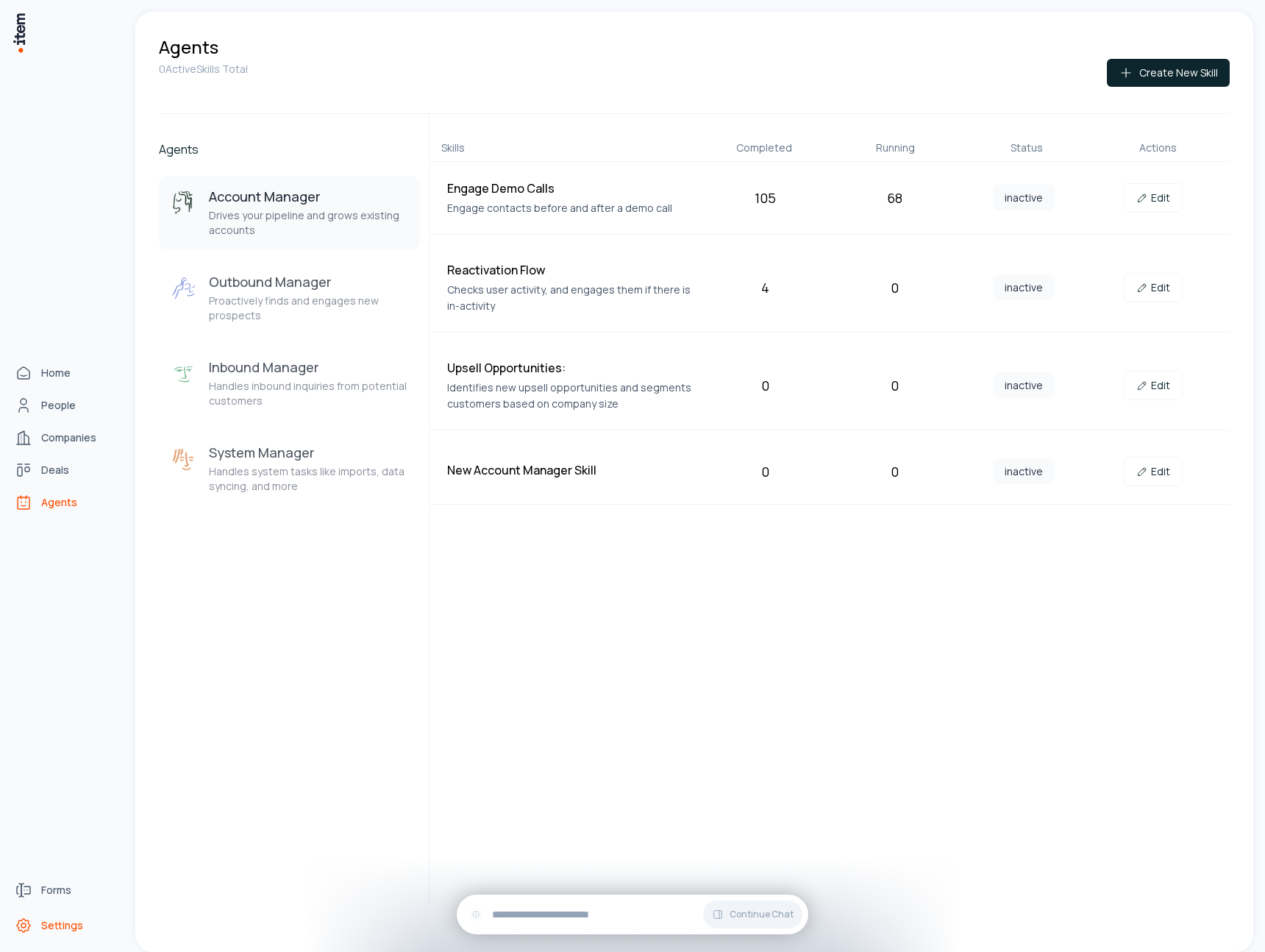
click at [30, 920] on icon "Settings" at bounding box center [23, 925] width 17 height 17
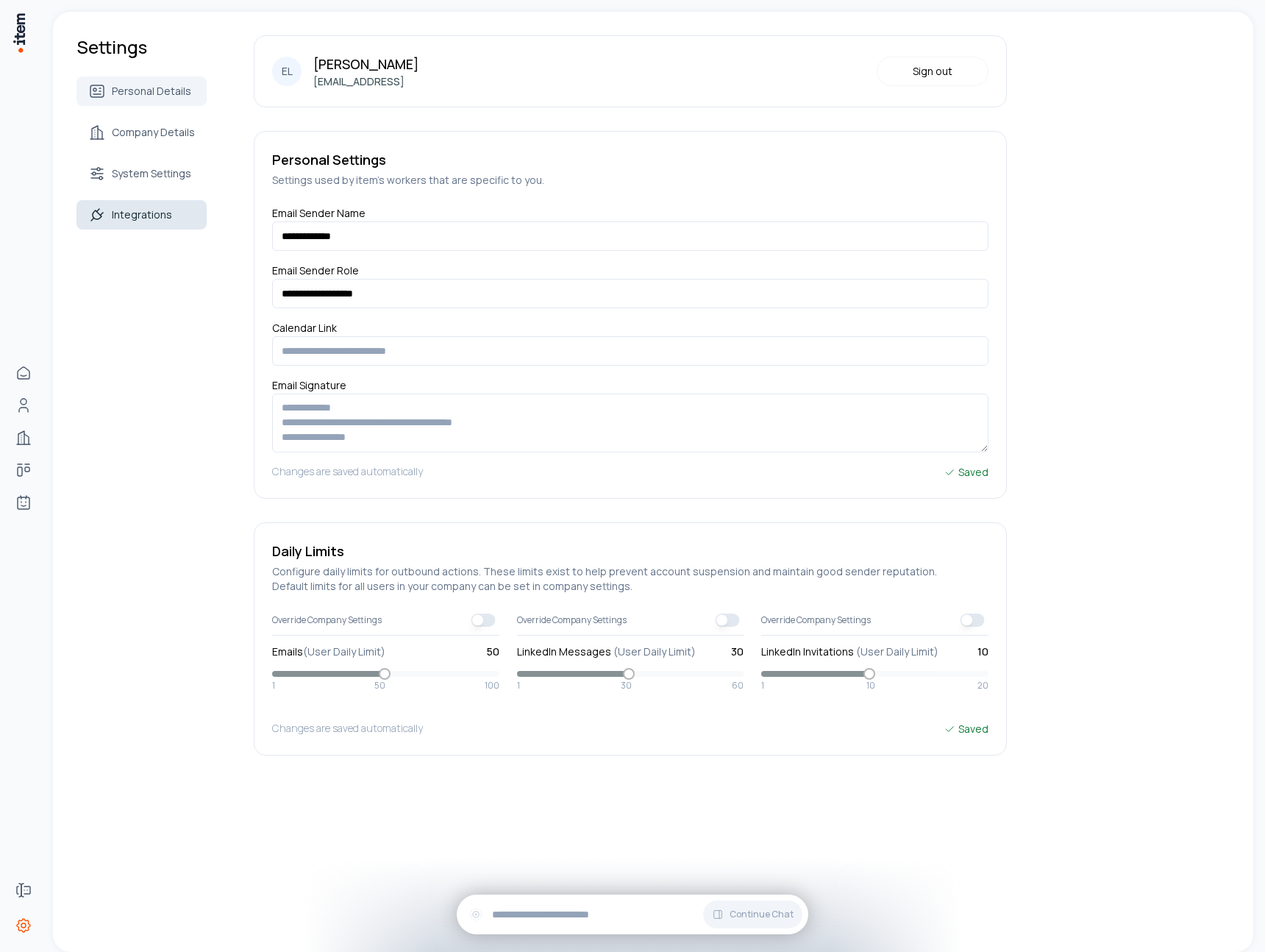
click at [155, 220] on span "Integrations" at bounding box center [142, 214] width 61 height 14
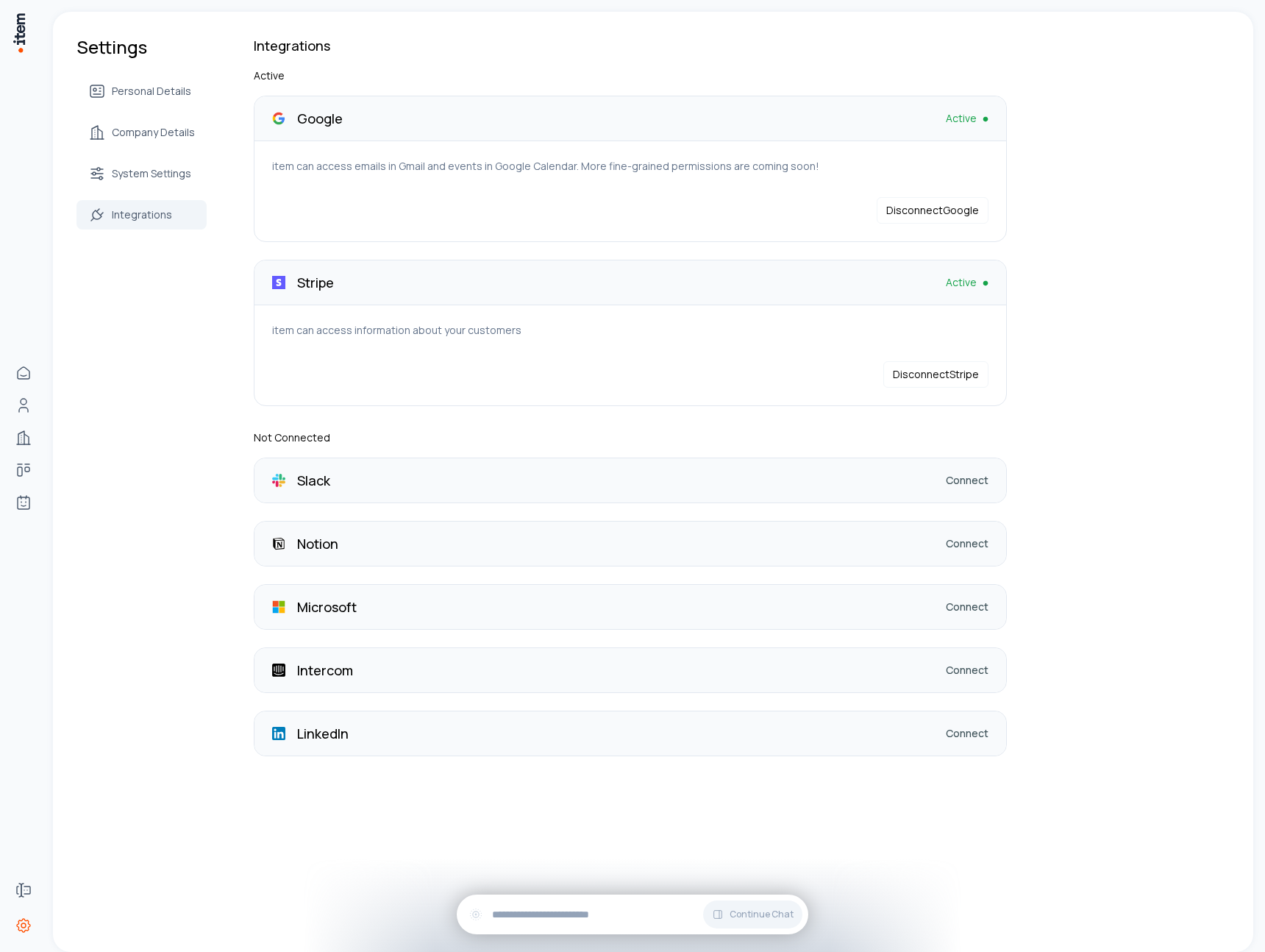
click at [962, 737] on link "Connect" at bounding box center [967, 733] width 42 height 14
